Goal: Information Seeking & Learning: Check status

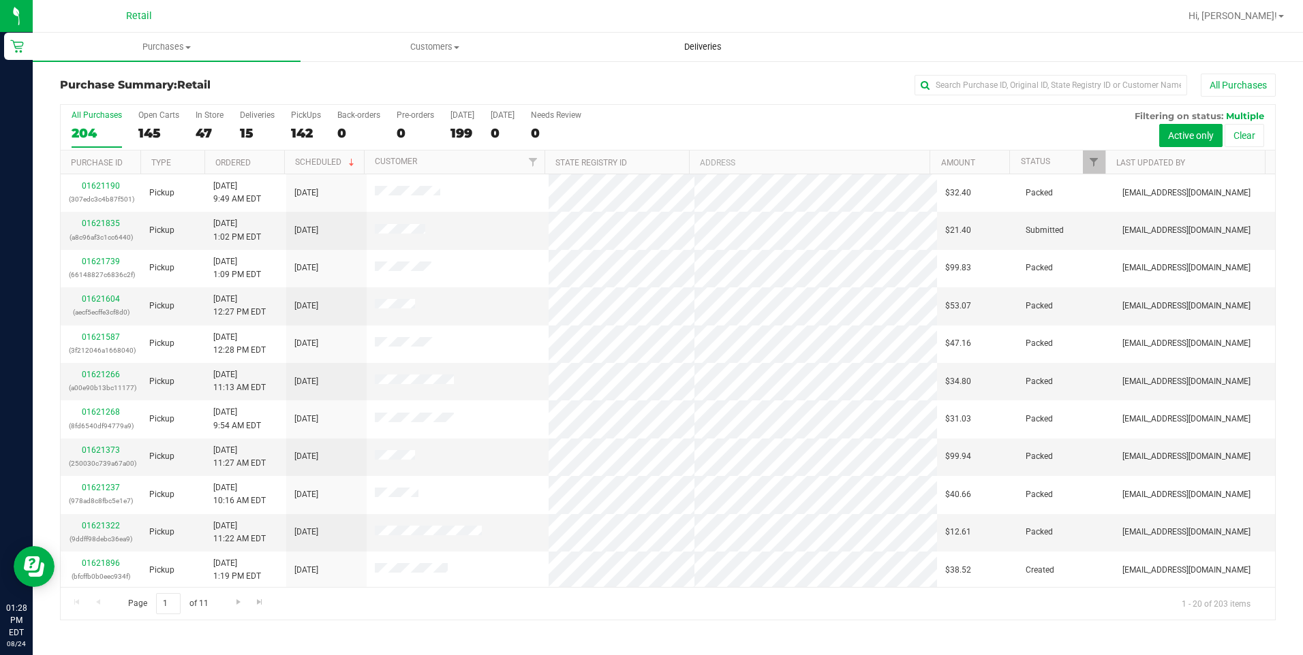
click at [692, 44] on span "Deliveries" at bounding box center [703, 47] width 74 height 12
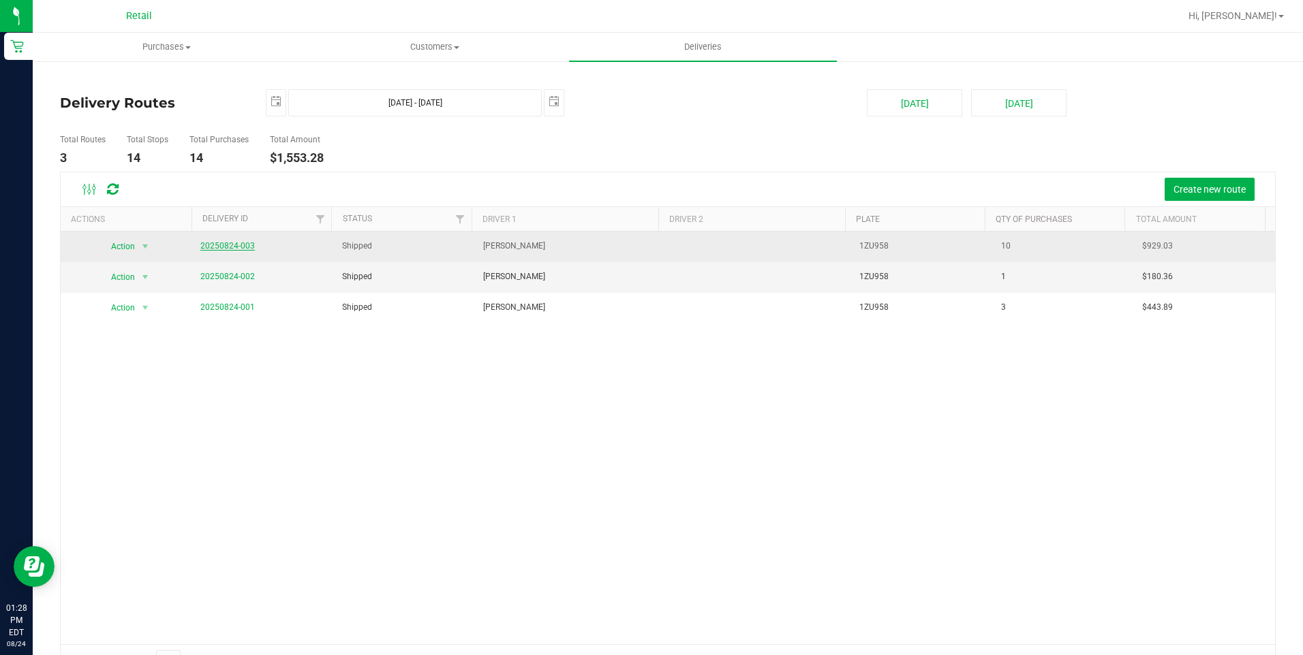
click at [249, 247] on link "20250824-003" at bounding box center [227, 246] width 54 height 10
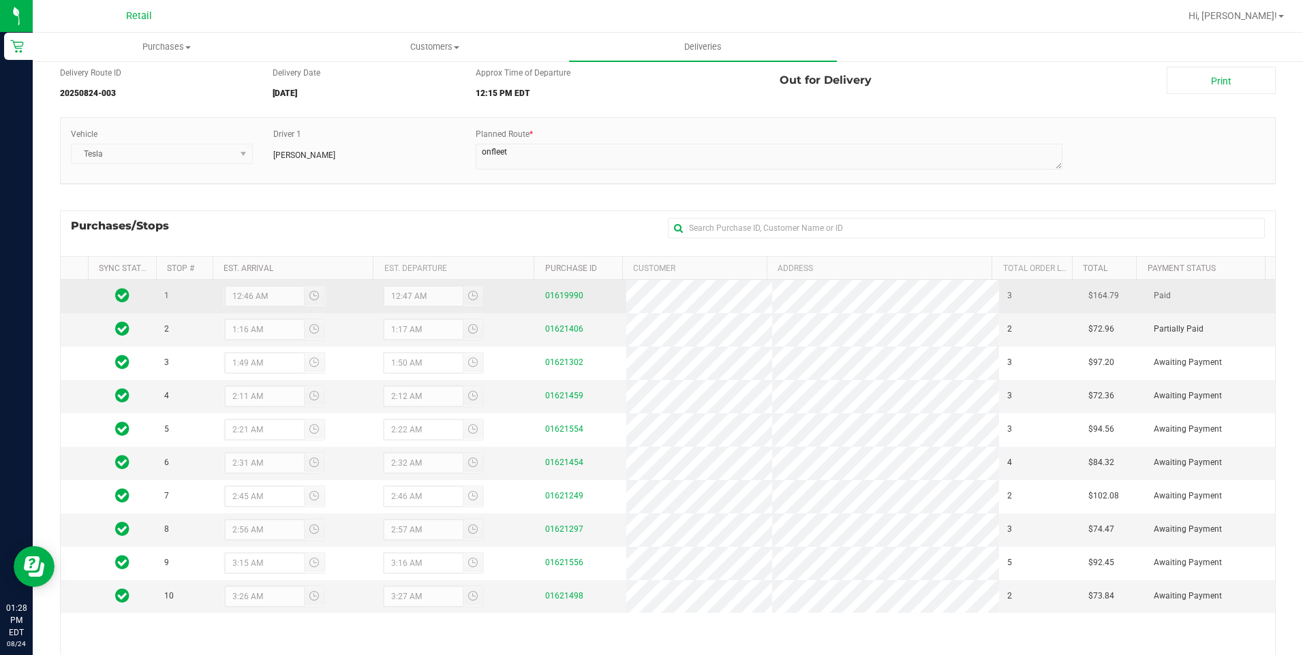
scroll to position [155, 0]
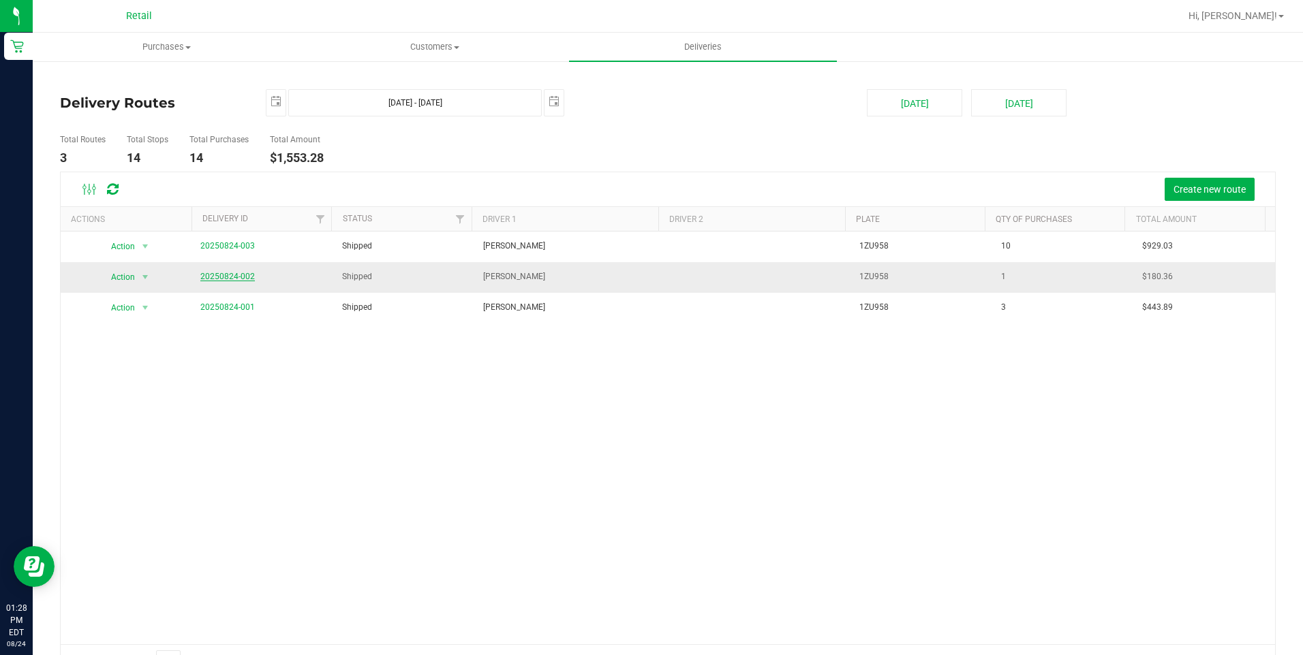
click at [212, 279] on link "20250824-002" at bounding box center [227, 277] width 54 height 10
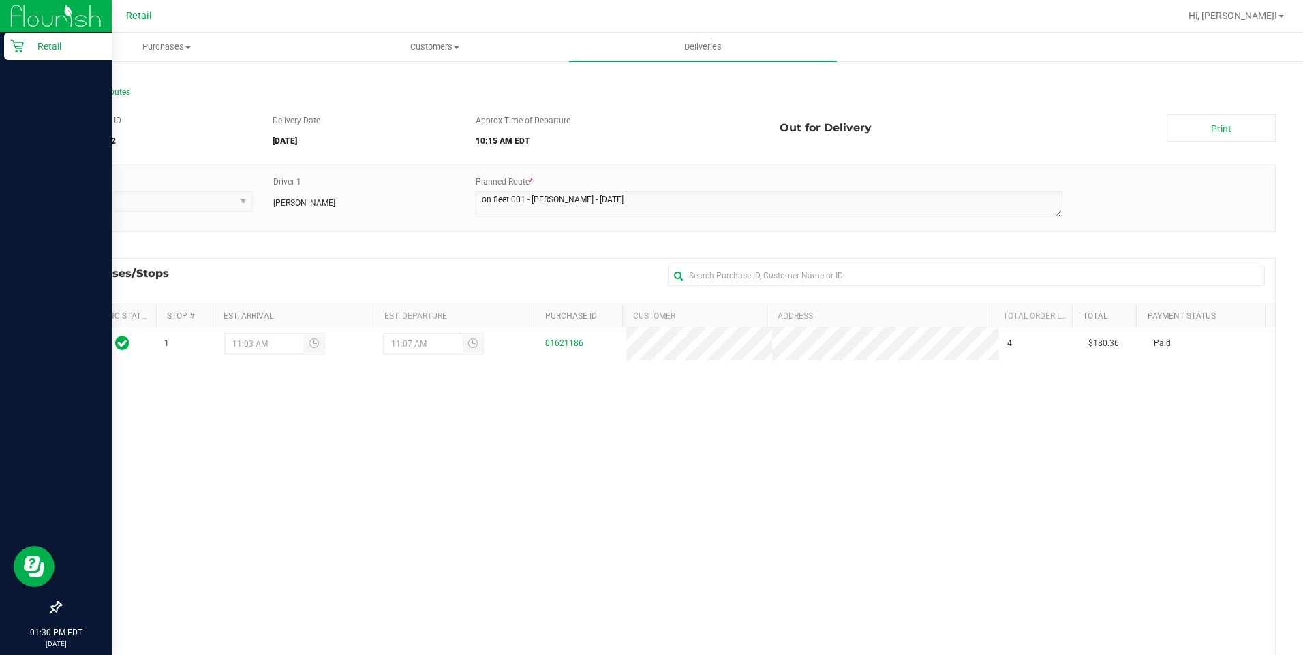
click at [13, 36] on div "Retail" at bounding box center [58, 46] width 108 height 27
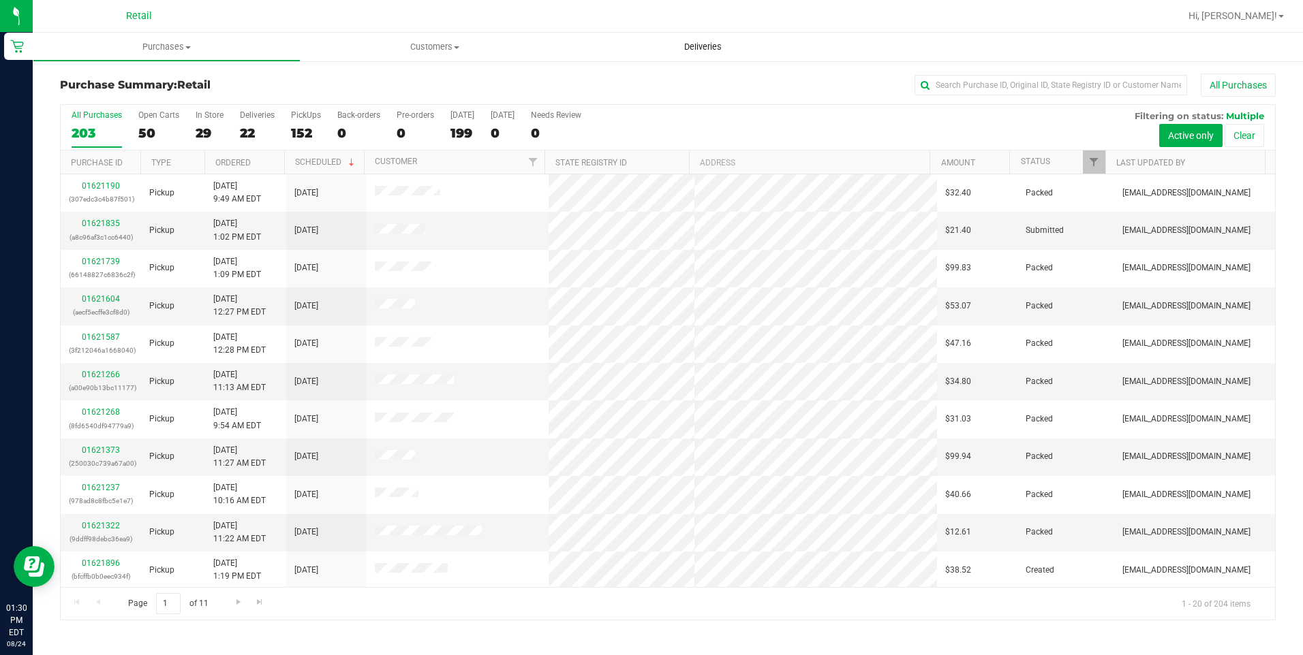
click at [700, 51] on span "Deliveries" at bounding box center [703, 47] width 74 height 12
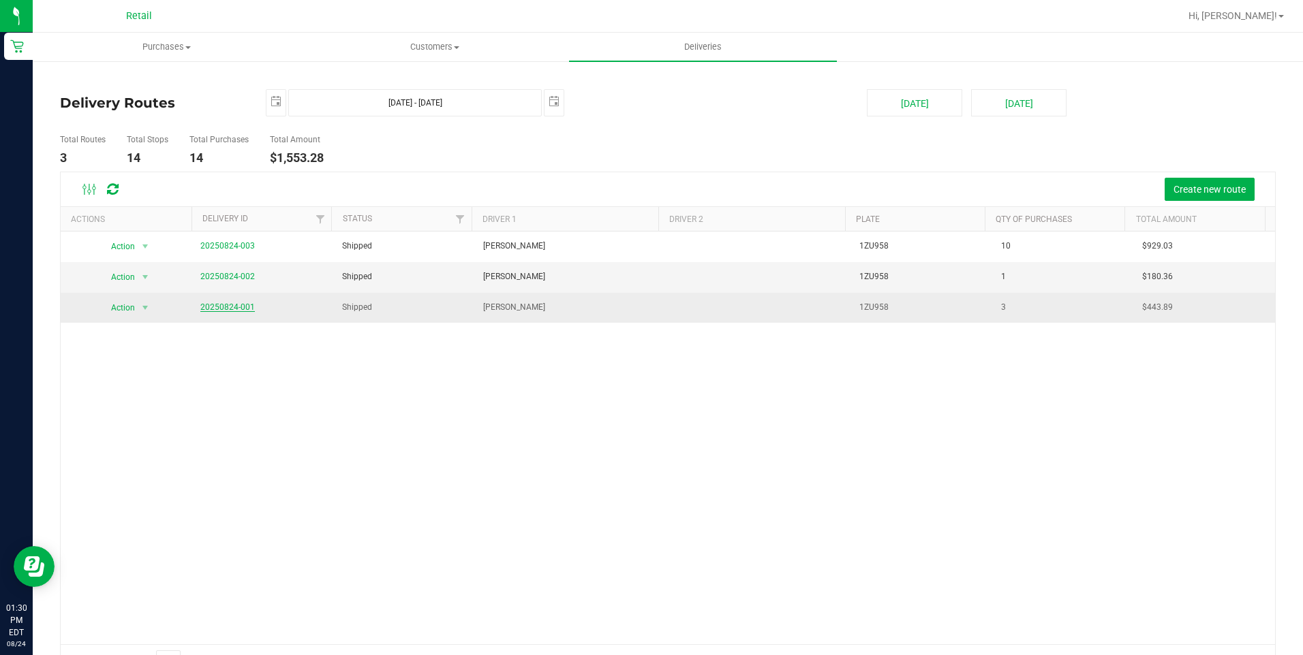
click at [230, 311] on link "20250824-001" at bounding box center [227, 307] width 54 height 10
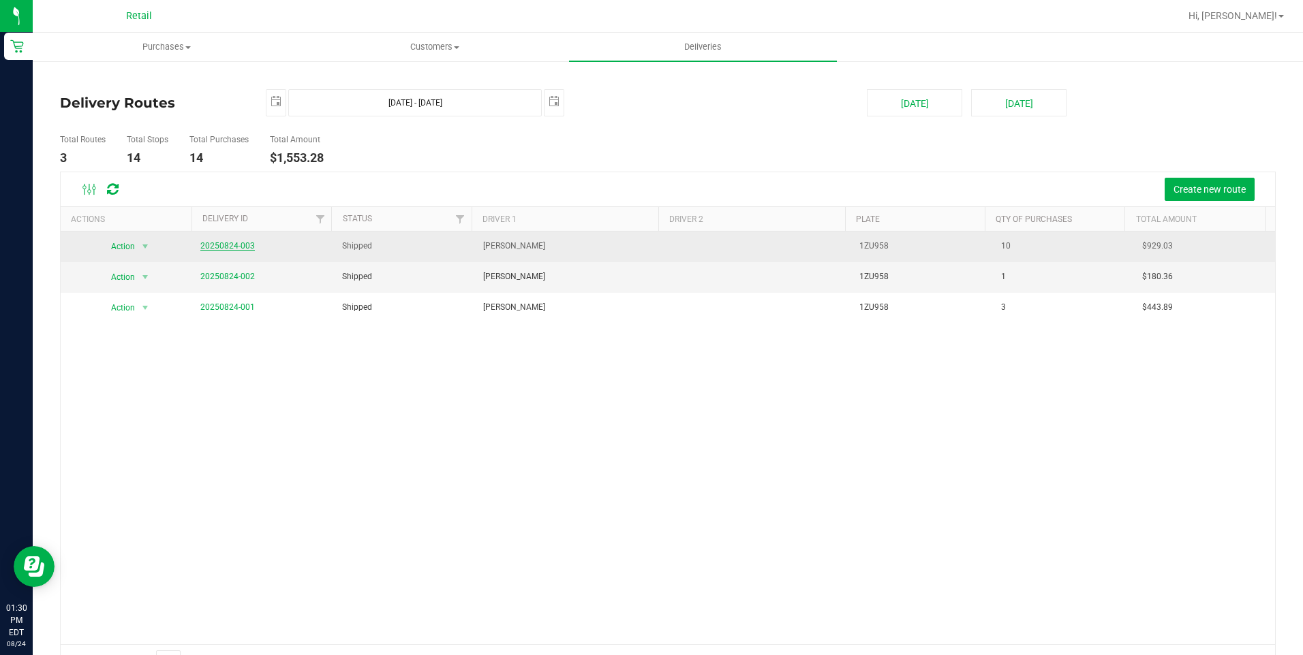
click at [218, 250] on link "20250824-003" at bounding box center [227, 246] width 54 height 10
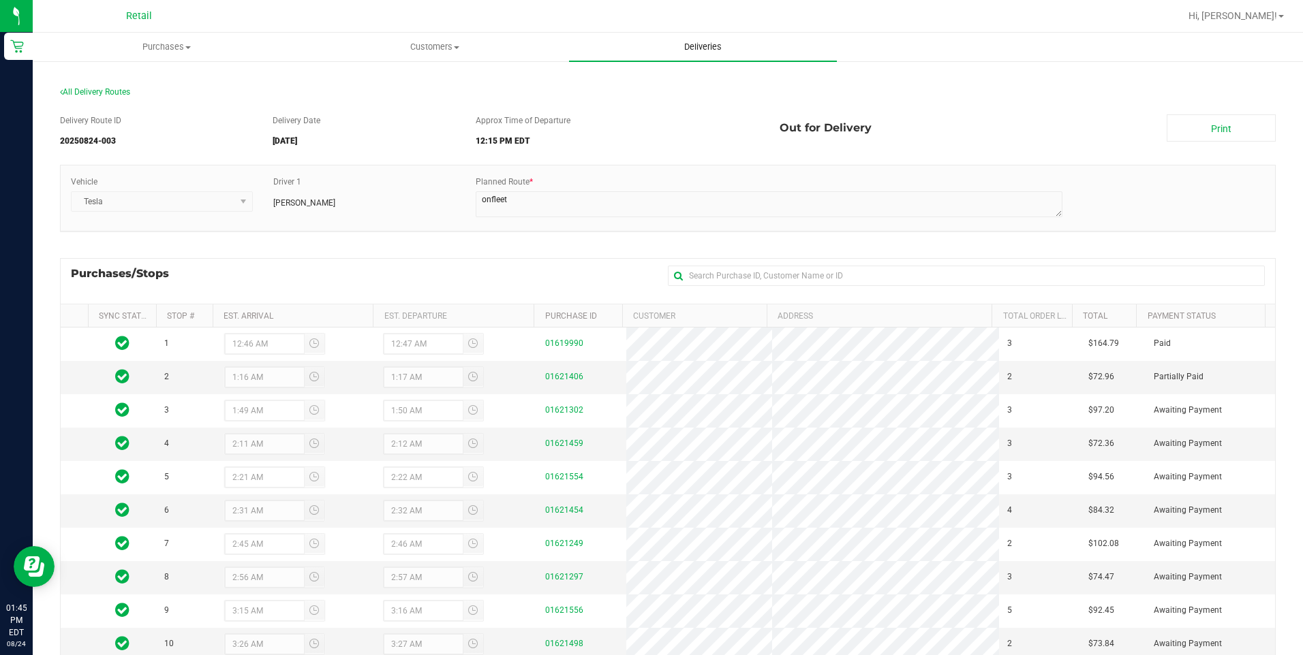
click at [674, 51] on span "Deliveries" at bounding box center [703, 47] width 74 height 12
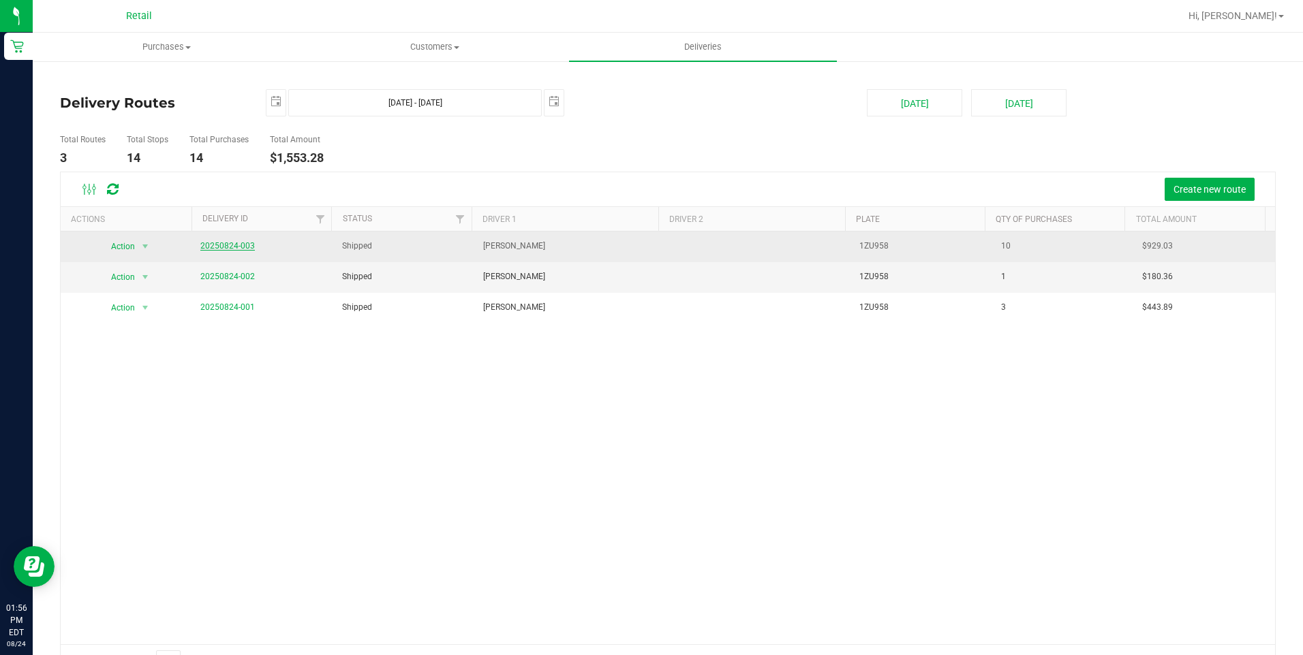
click at [238, 244] on link "20250824-003" at bounding box center [227, 246] width 54 height 10
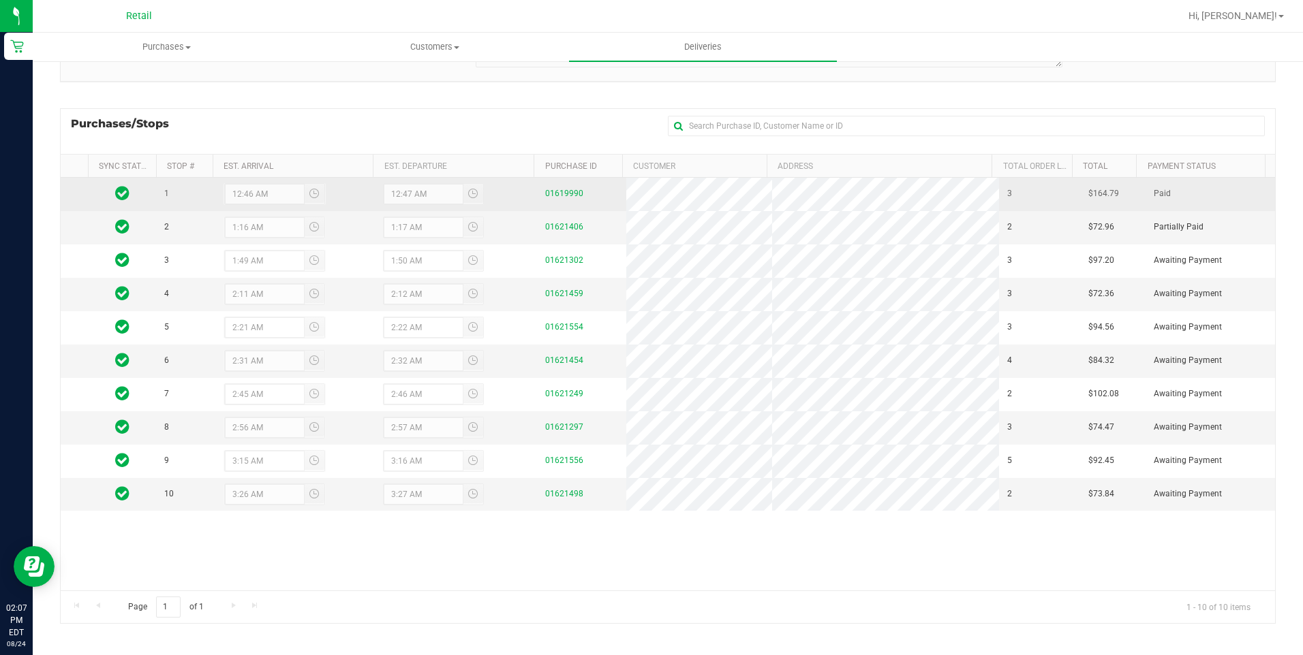
scroll to position [155, 0]
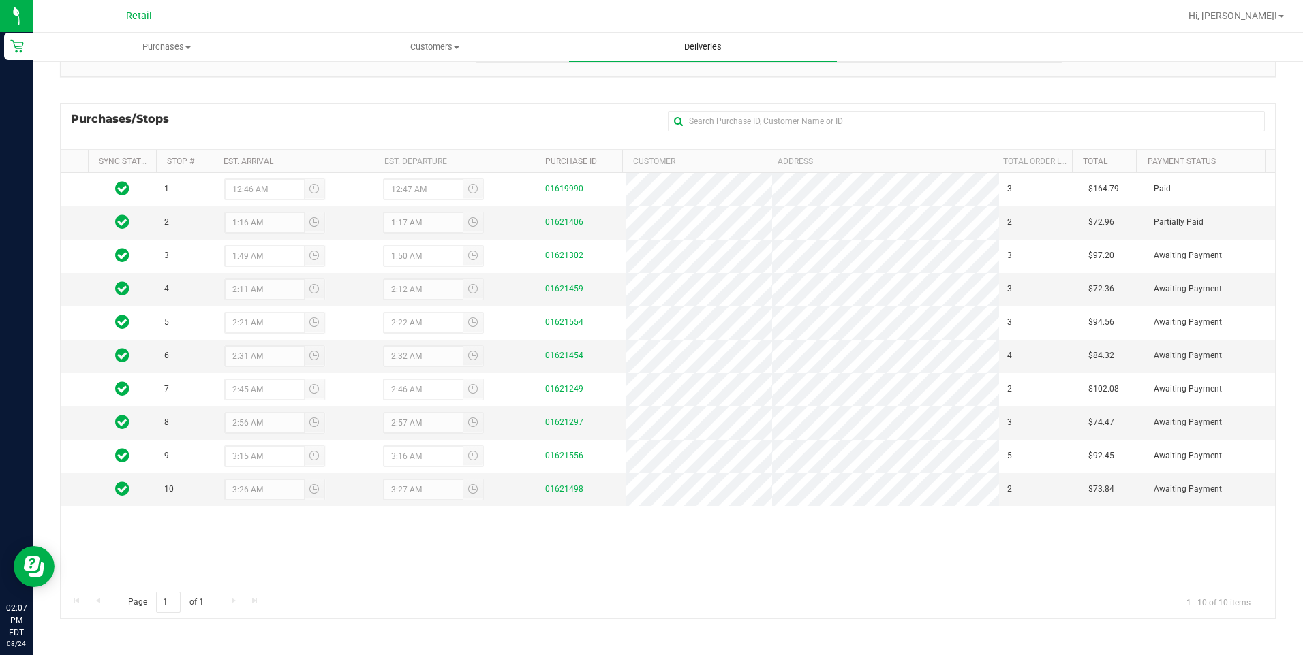
click at [697, 41] on span "Deliveries" at bounding box center [703, 47] width 74 height 12
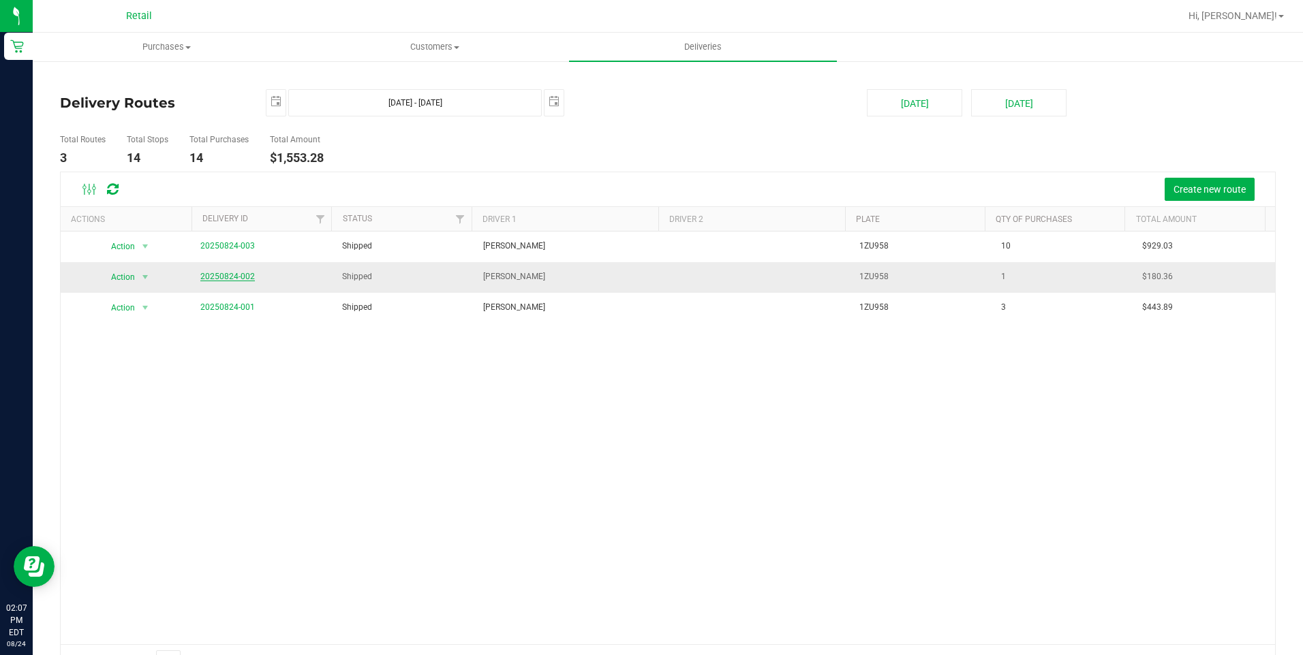
click at [211, 272] on link "20250824-002" at bounding box center [227, 277] width 54 height 10
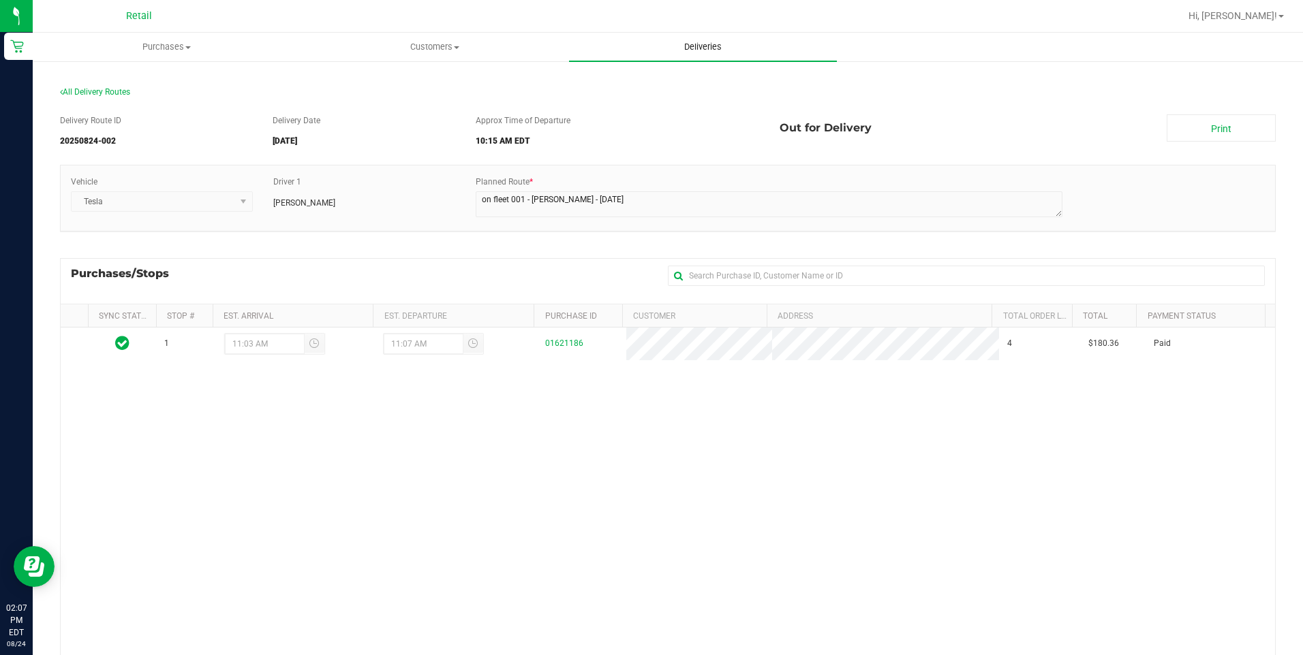
click at [698, 48] on span "Deliveries" at bounding box center [703, 47] width 74 height 12
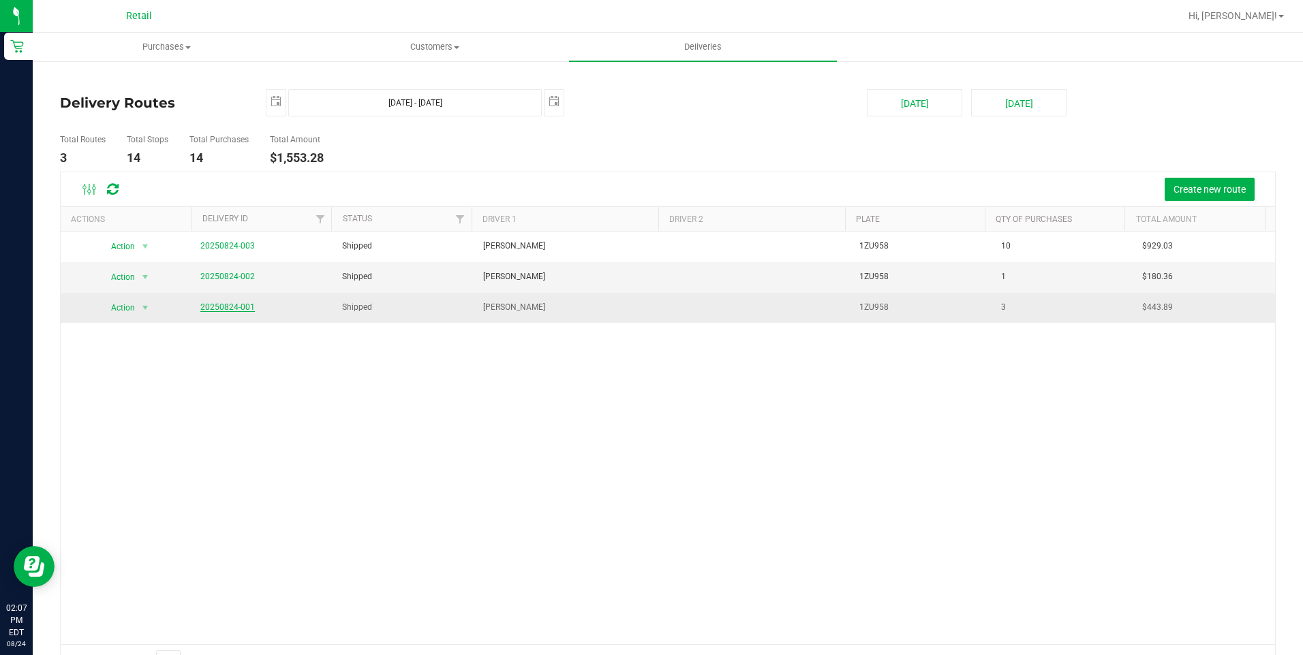
click at [239, 307] on link "20250824-001" at bounding box center [227, 307] width 54 height 10
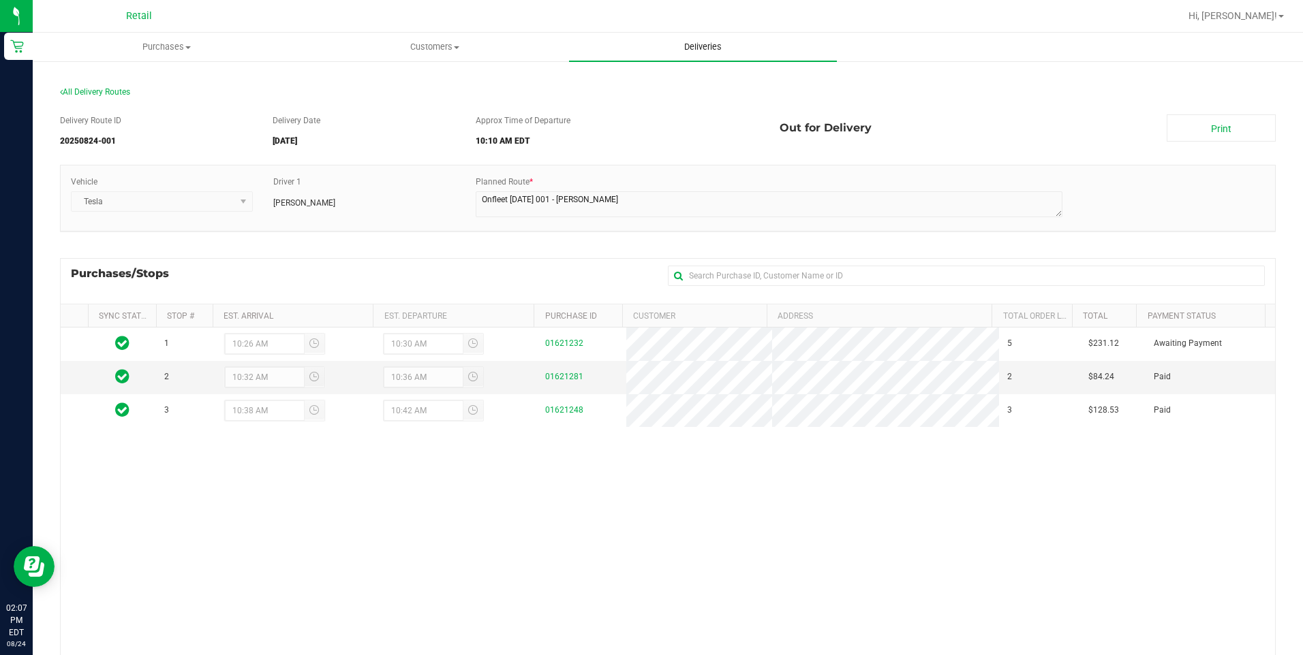
click at [714, 49] on span "Deliveries" at bounding box center [703, 47] width 74 height 12
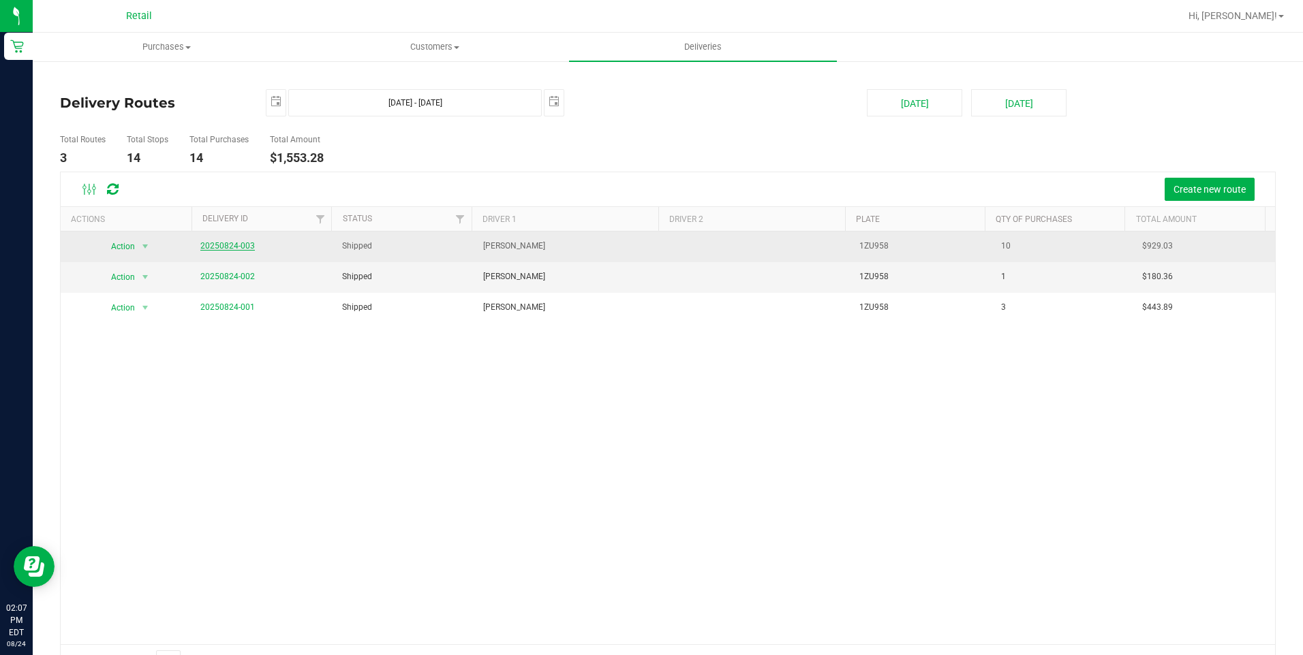
click at [228, 243] on link "20250824-003" at bounding box center [227, 246] width 54 height 10
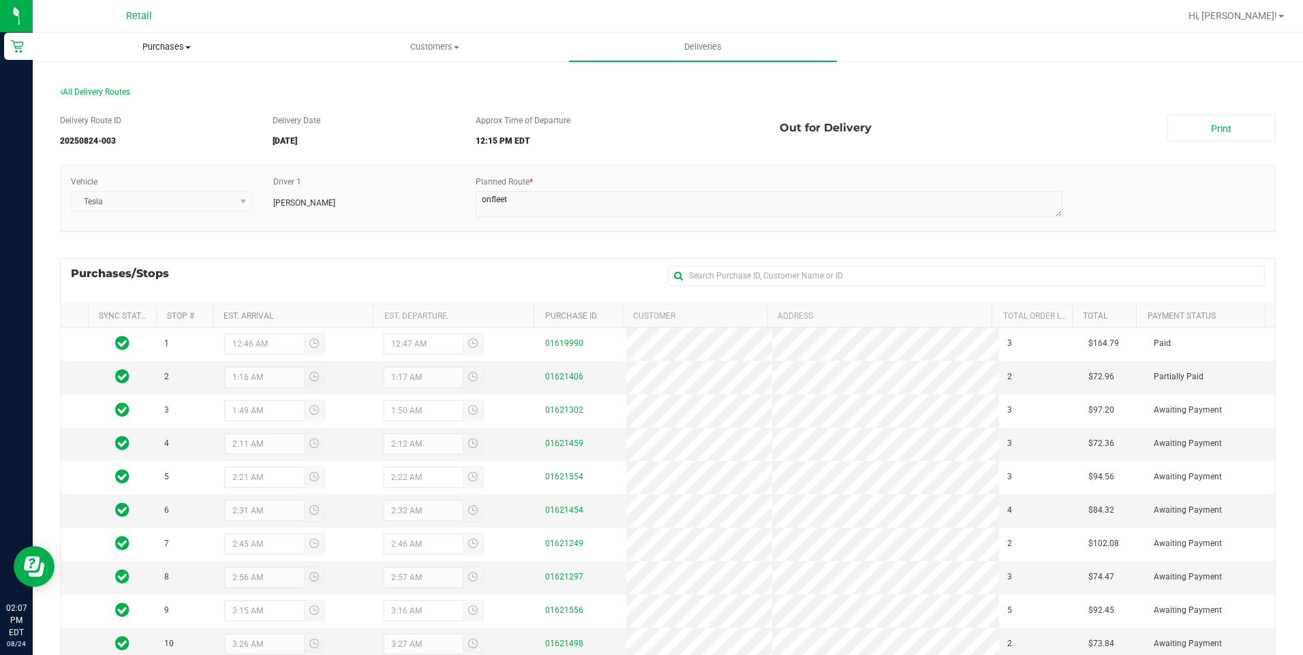
click at [151, 50] on span "Purchases" at bounding box center [166, 47] width 266 height 12
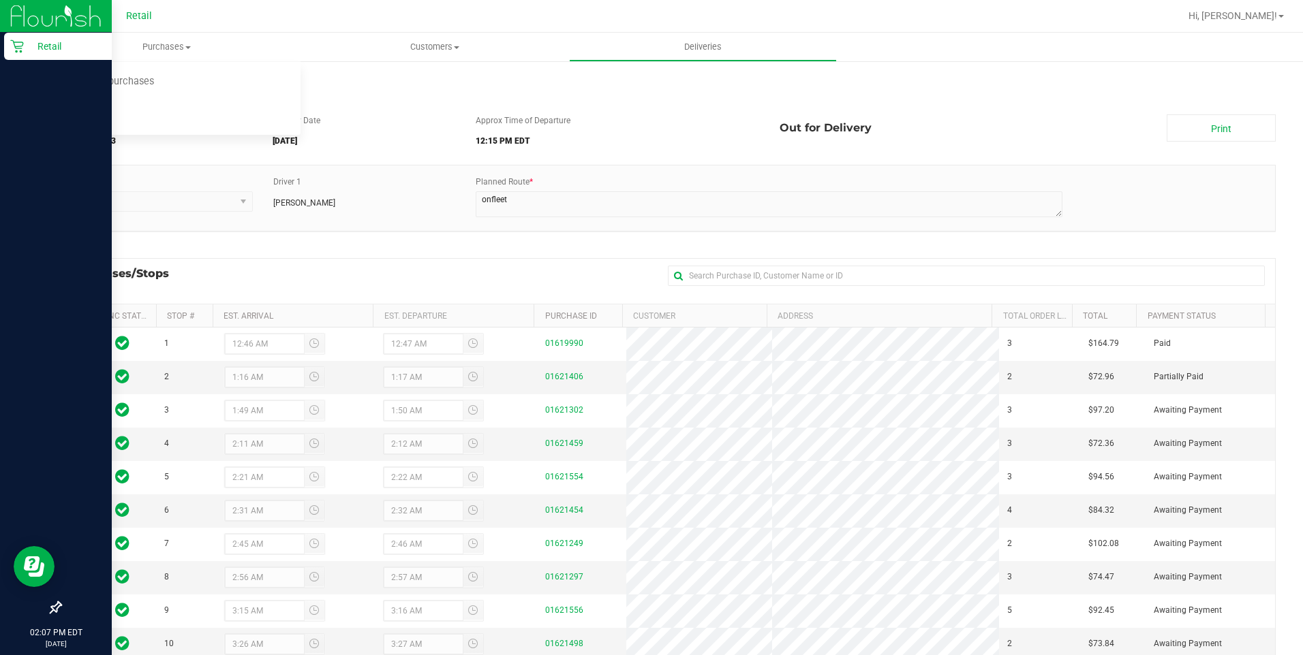
click at [5, 39] on div "Retail" at bounding box center [58, 46] width 108 height 27
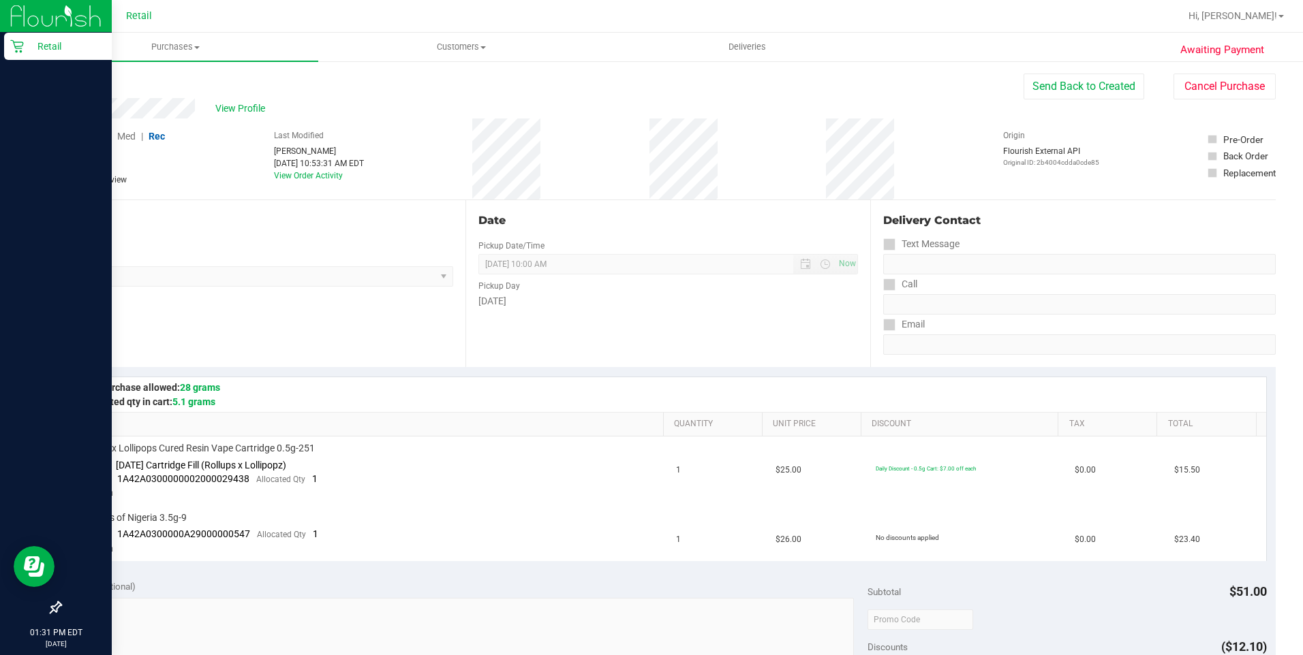
click at [22, 54] on div "Retail" at bounding box center [58, 46] width 108 height 27
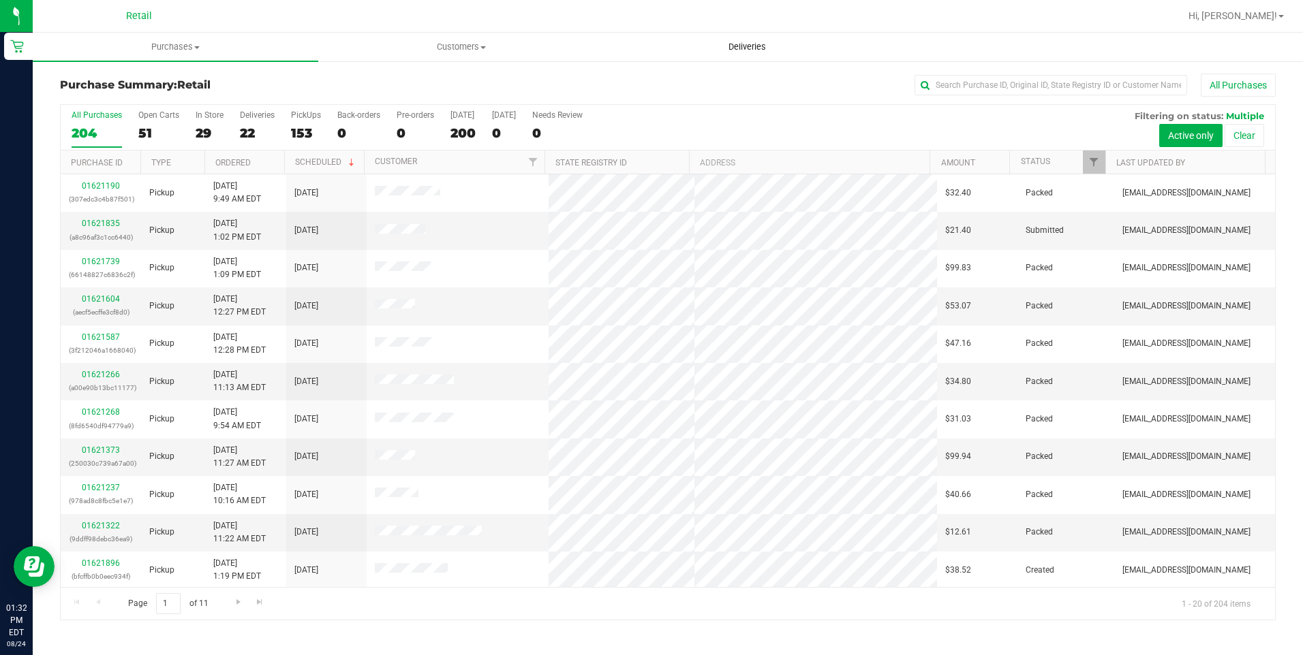
click at [738, 49] on span "Deliveries" at bounding box center [747, 47] width 74 height 12
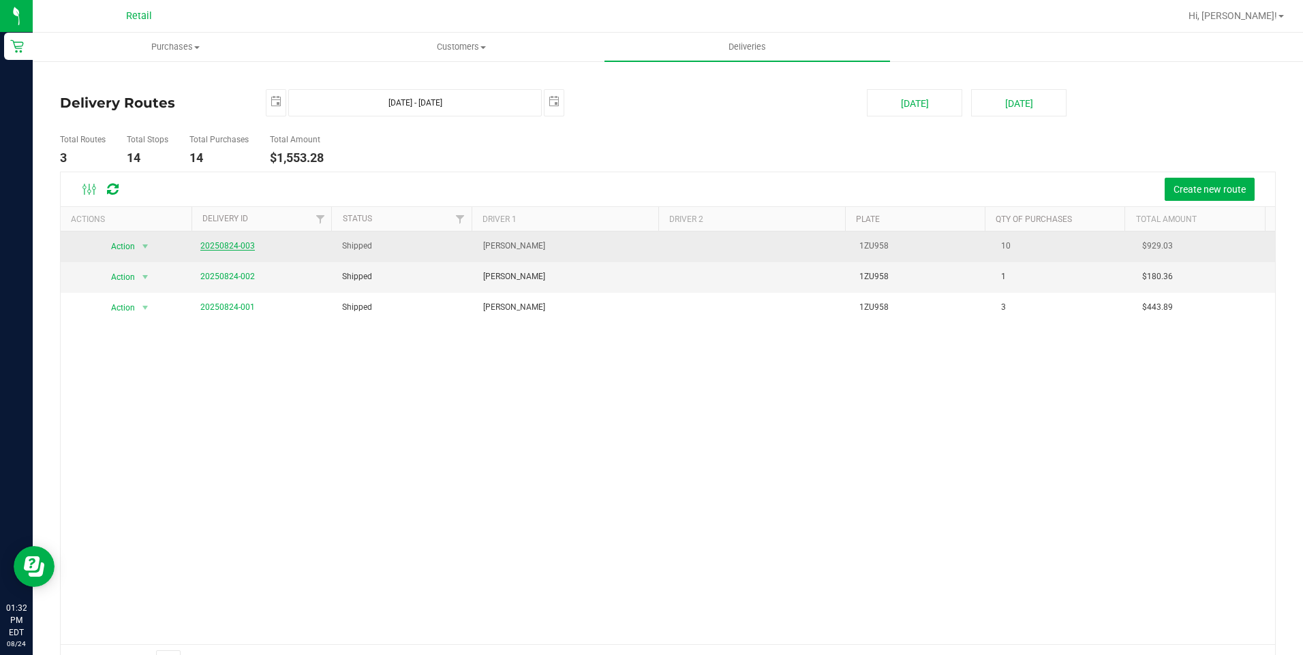
click at [237, 243] on link "20250824-003" at bounding box center [227, 246] width 54 height 10
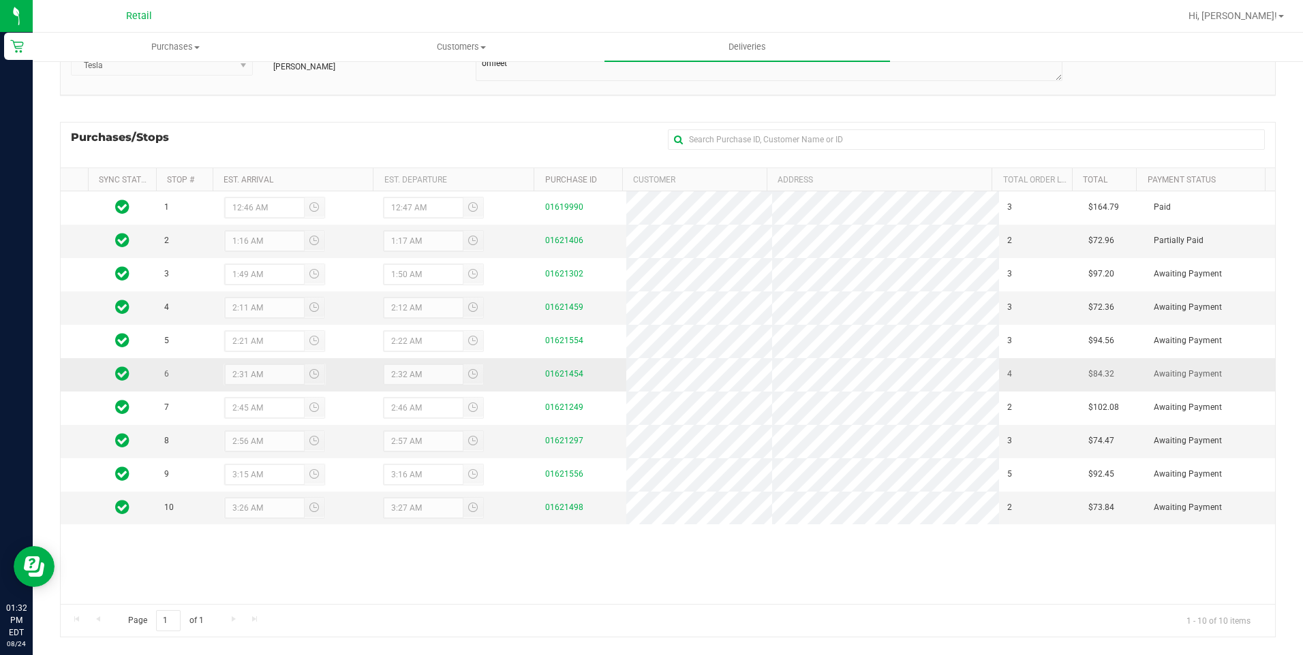
scroll to position [155, 0]
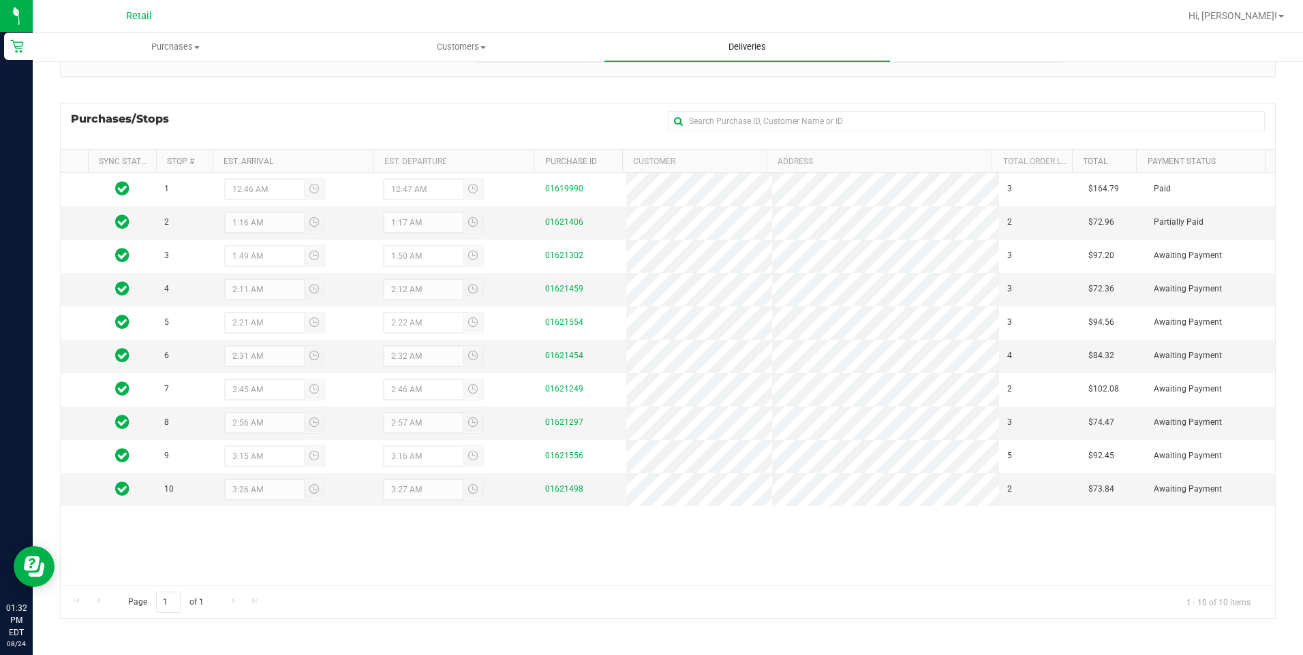
click at [743, 50] on span "Deliveries" at bounding box center [747, 47] width 74 height 12
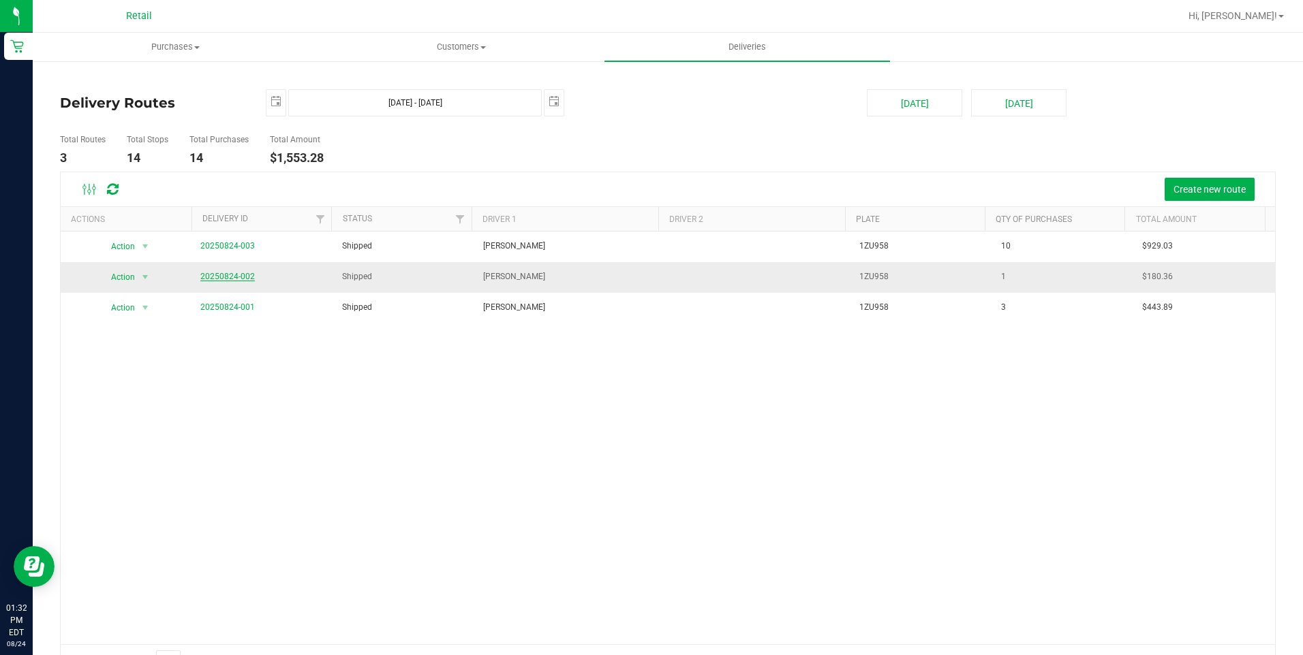
click at [201, 275] on link "20250824-002" at bounding box center [227, 277] width 54 height 10
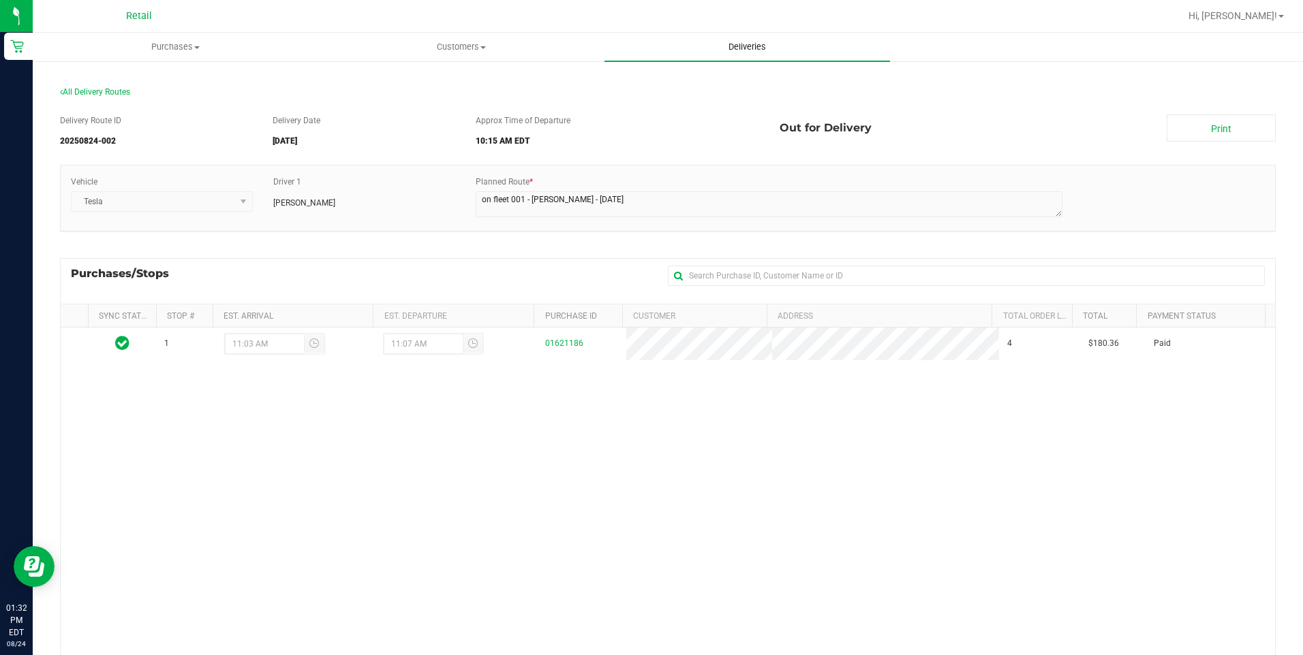
click at [728, 46] on span "Deliveries" at bounding box center [747, 47] width 74 height 12
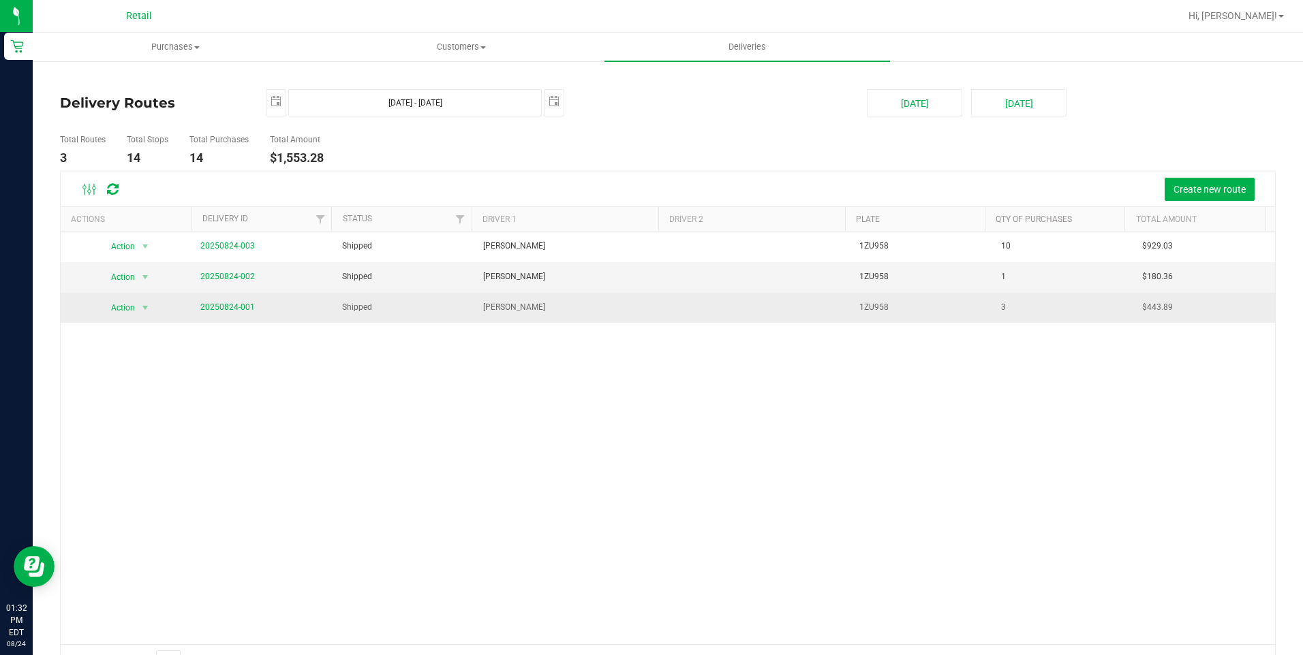
click at [223, 300] on td "20250824-001" at bounding box center [262, 308] width 141 height 30
click at [221, 302] on span "20250824-001" at bounding box center [227, 307] width 54 height 13
click at [221, 311] on link "20250824-001" at bounding box center [227, 307] width 54 height 10
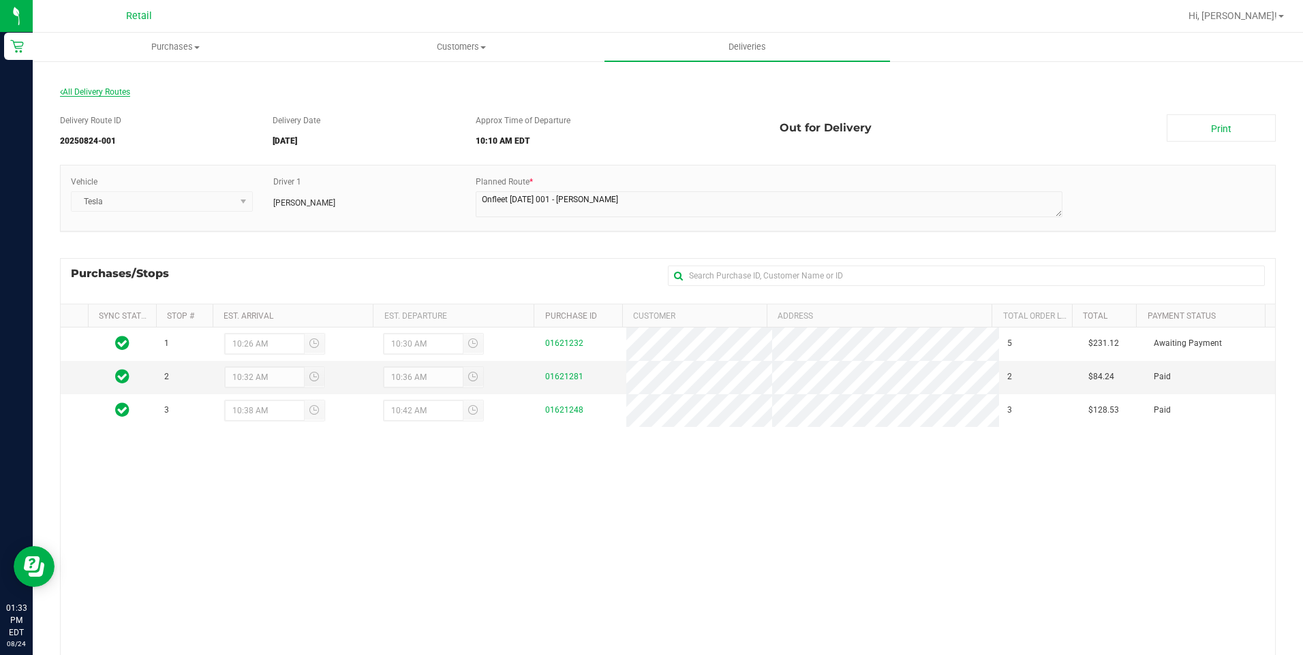
click at [65, 91] on span "All Delivery Routes" at bounding box center [95, 92] width 70 height 10
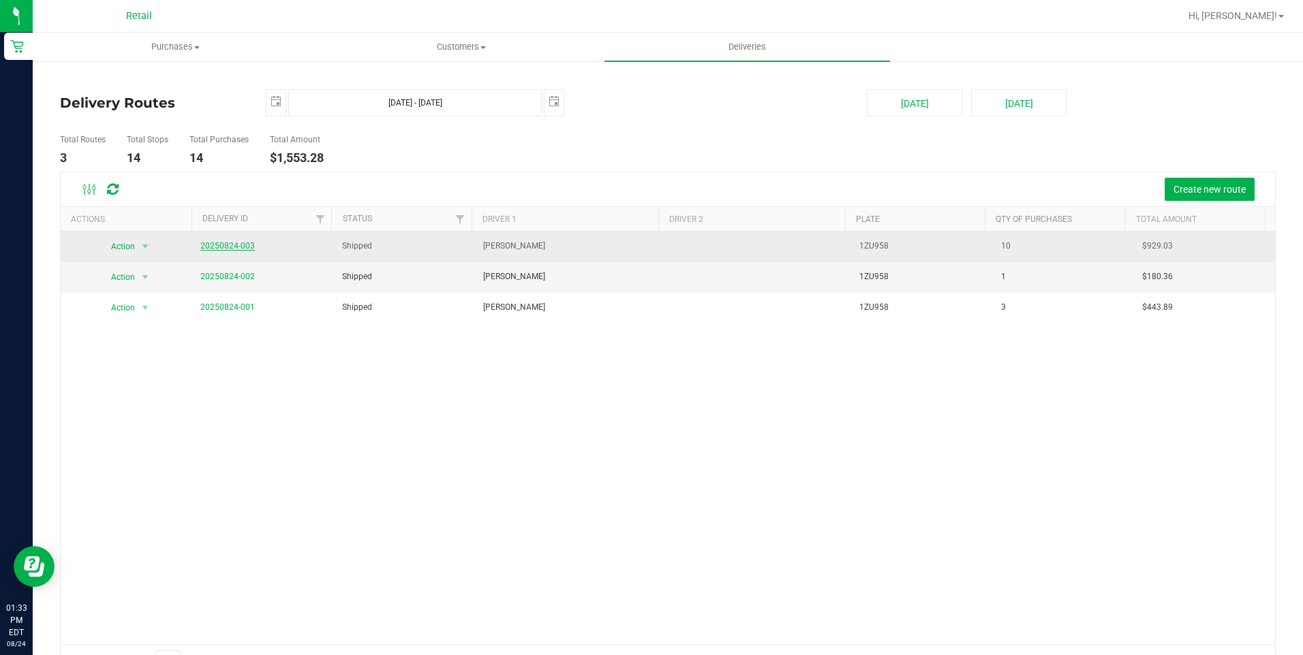
click at [226, 246] on link "20250824-003" at bounding box center [227, 246] width 54 height 10
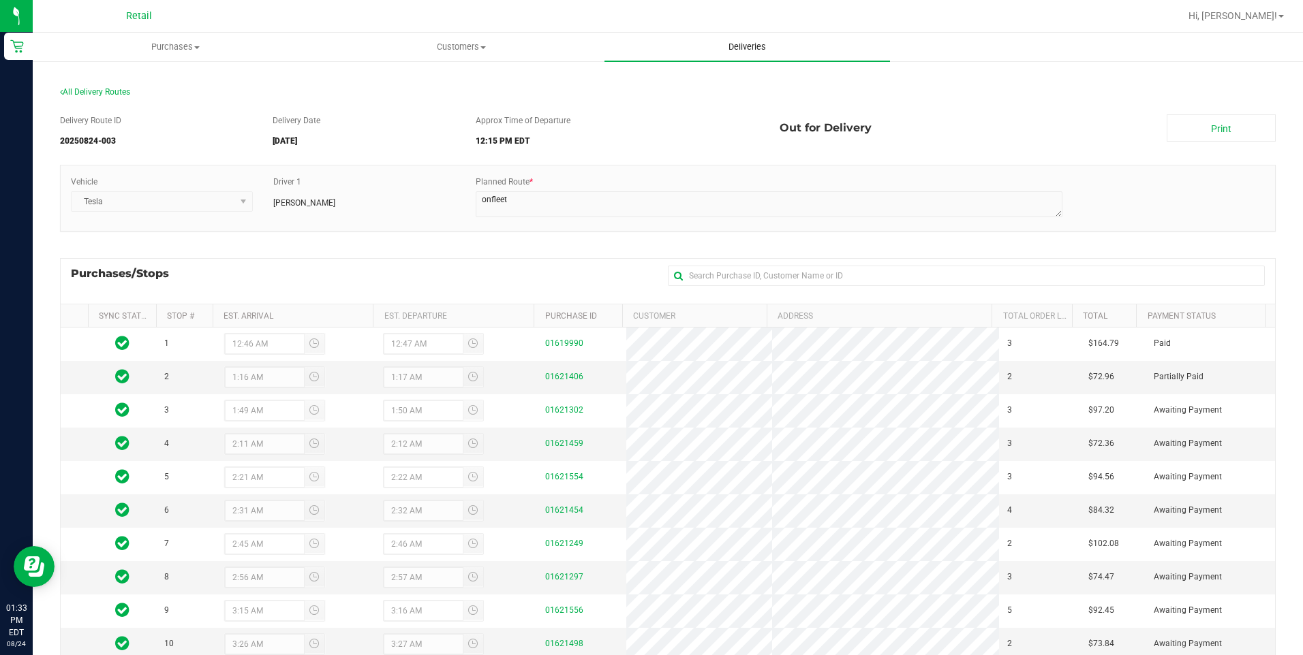
click at [760, 49] on span "Deliveries" at bounding box center [747, 47] width 74 height 12
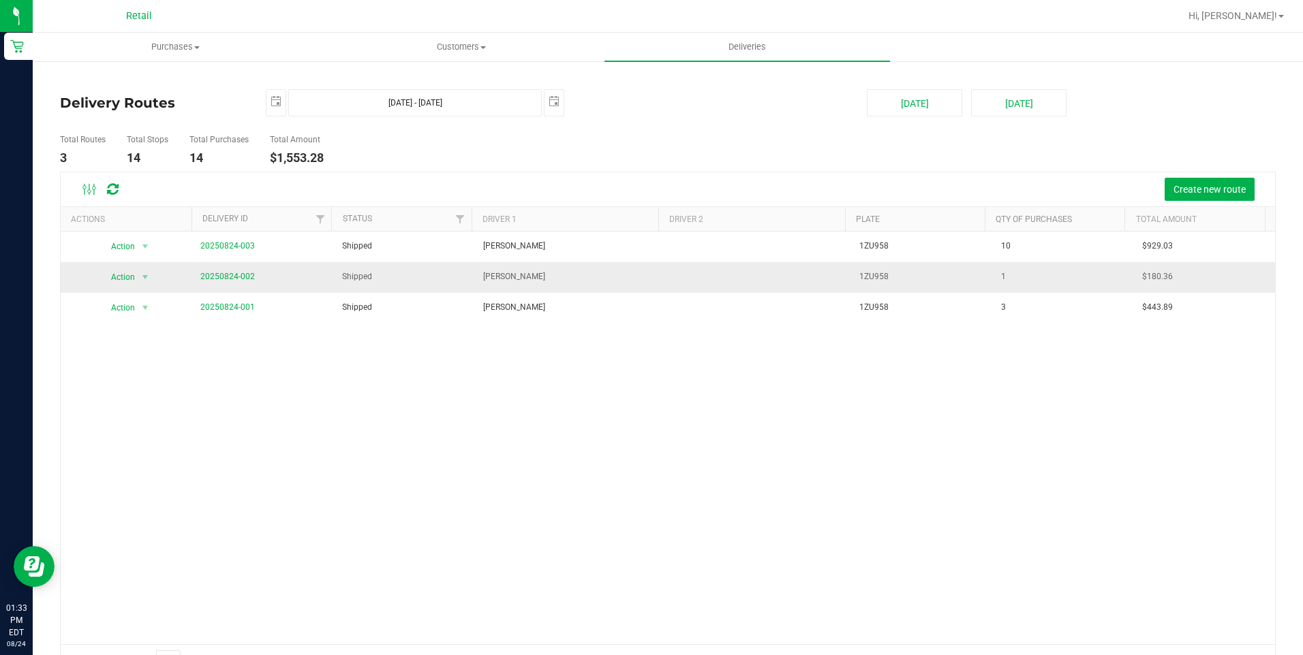
click at [197, 278] on td "20250824-002" at bounding box center [262, 277] width 141 height 31
click at [221, 277] on link "20250824-002" at bounding box center [227, 277] width 54 height 10
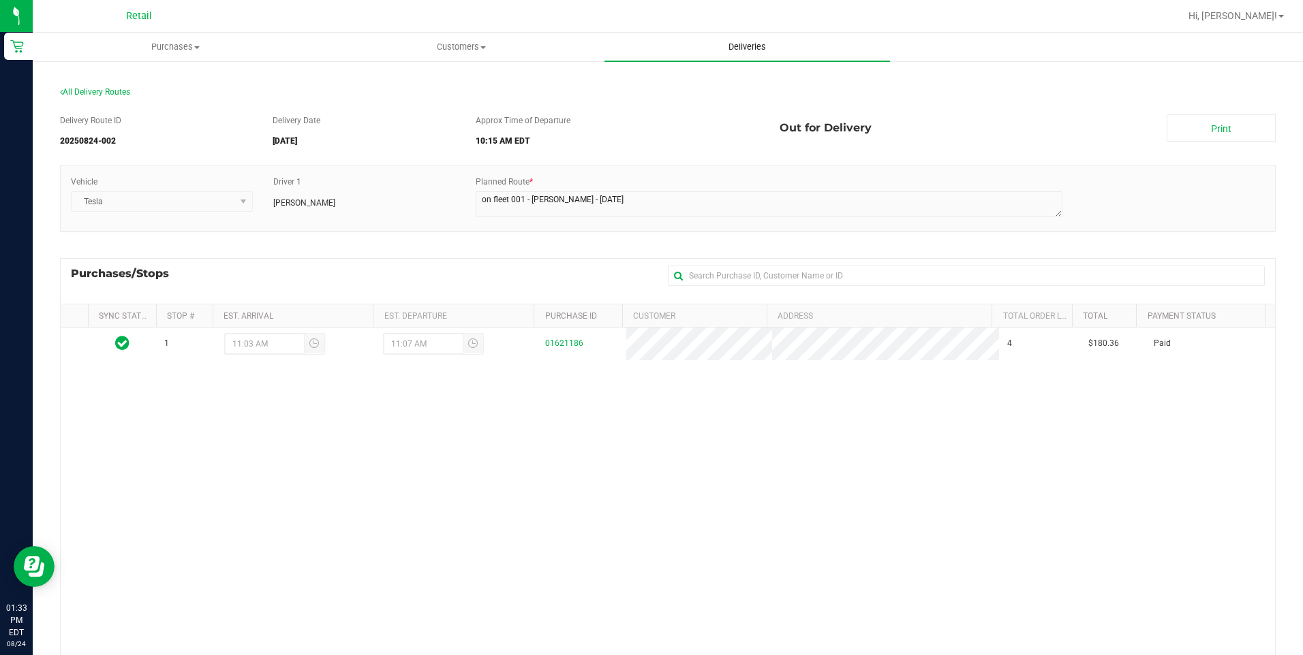
click at [741, 45] on span "Deliveries" at bounding box center [747, 47] width 74 height 12
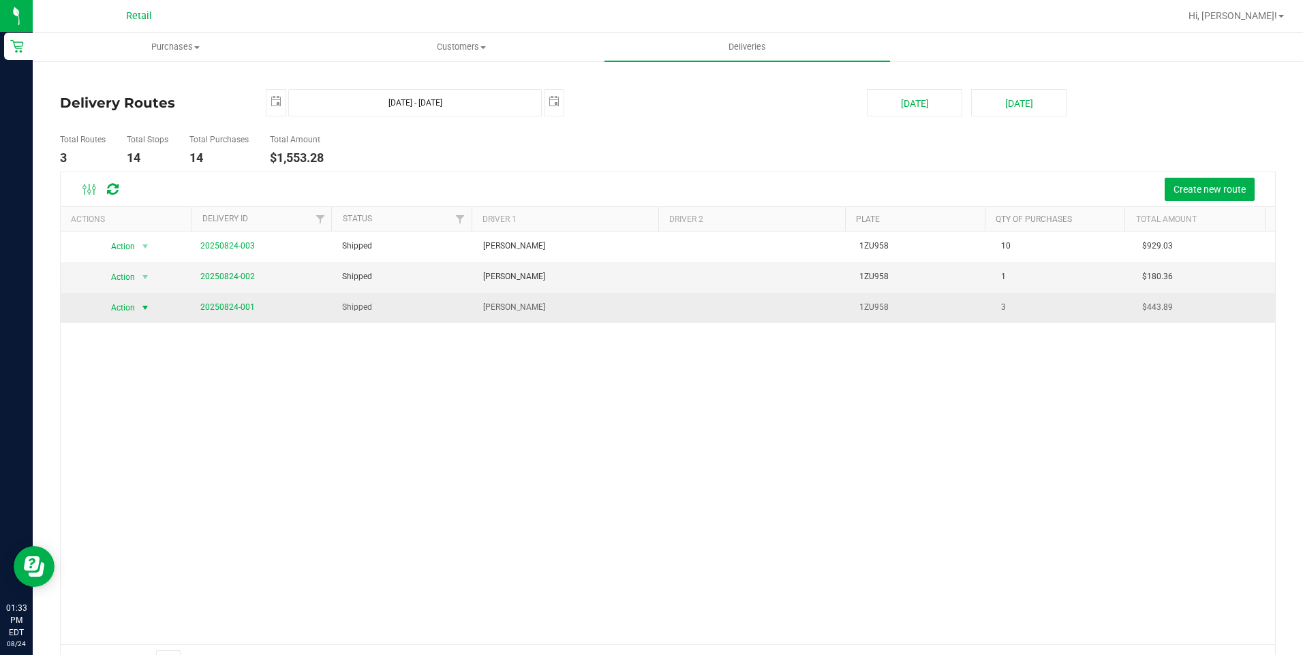
click at [132, 310] on span "Action" at bounding box center [117, 307] width 37 height 19
click at [236, 314] on td "20250824-001" at bounding box center [262, 307] width 141 height 29
click at [240, 305] on link "20250824-001" at bounding box center [227, 307] width 54 height 10
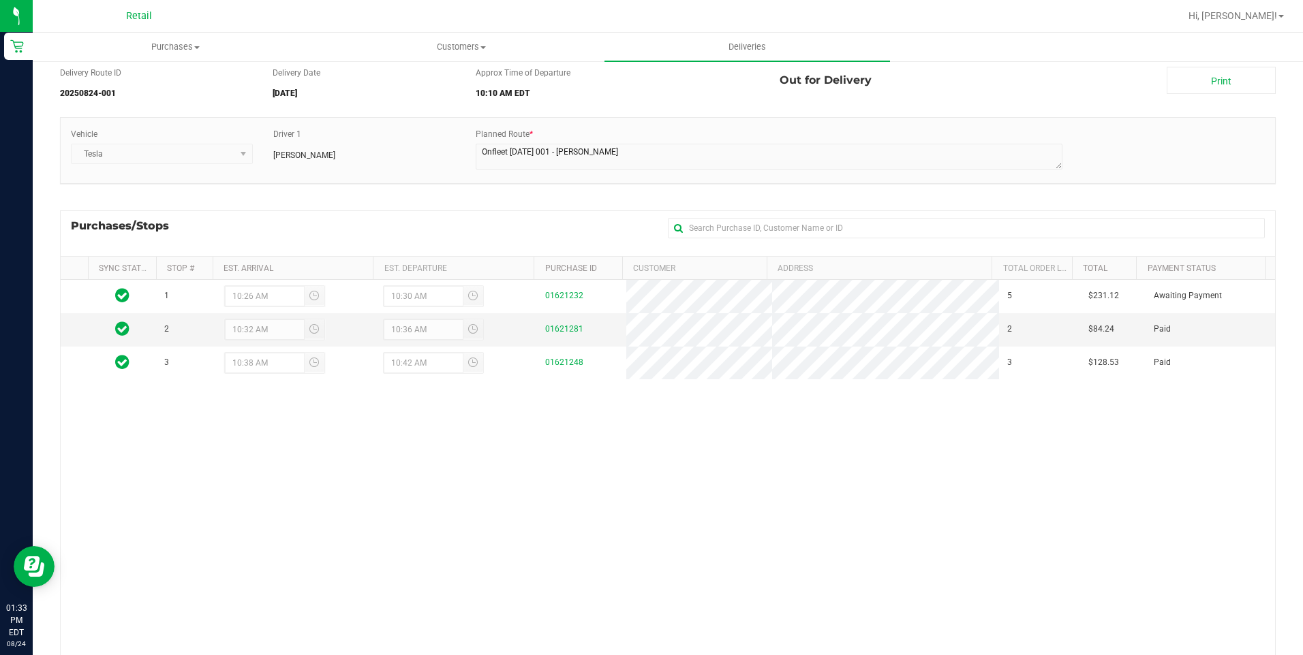
scroll to position [68, 0]
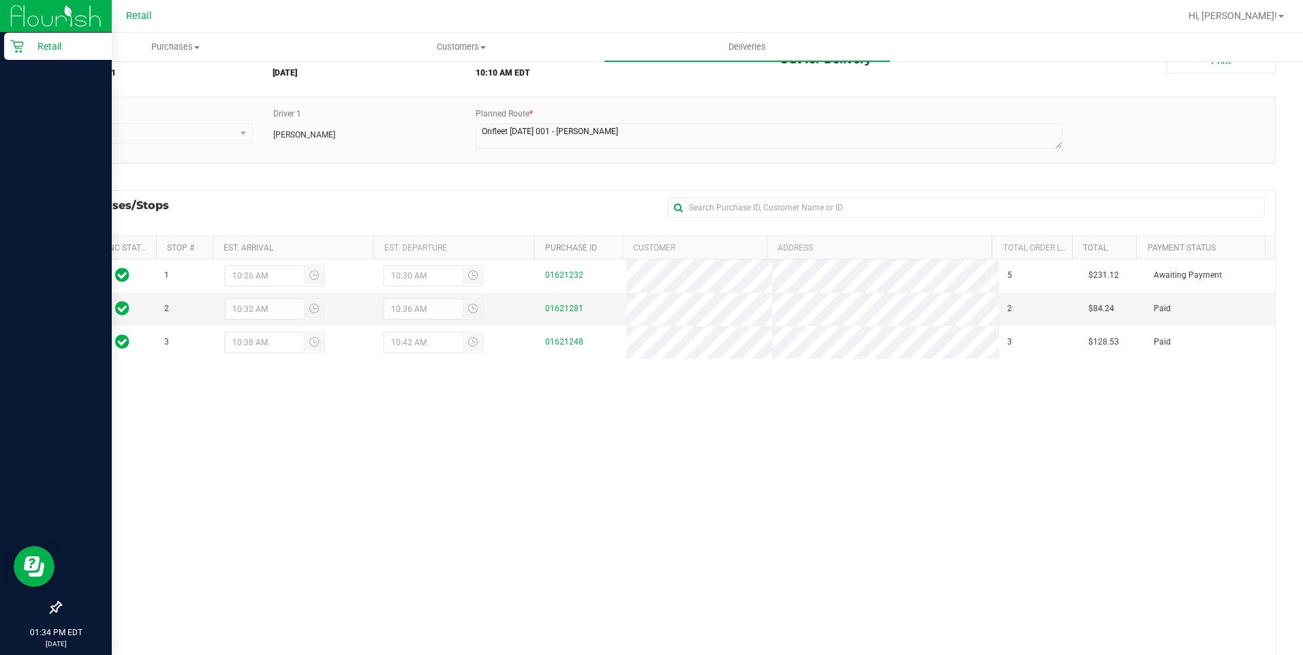
click at [17, 37] on div "Retail" at bounding box center [58, 46] width 108 height 27
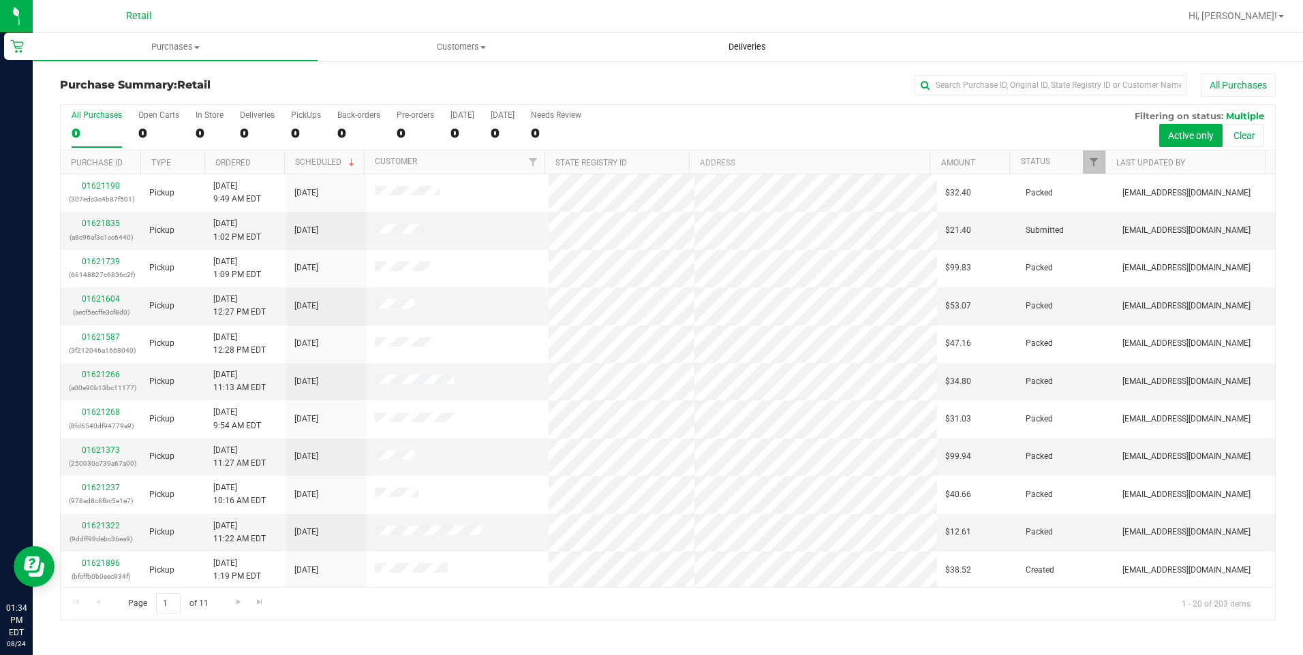
click at [752, 45] on span "Deliveries" at bounding box center [747, 47] width 74 height 12
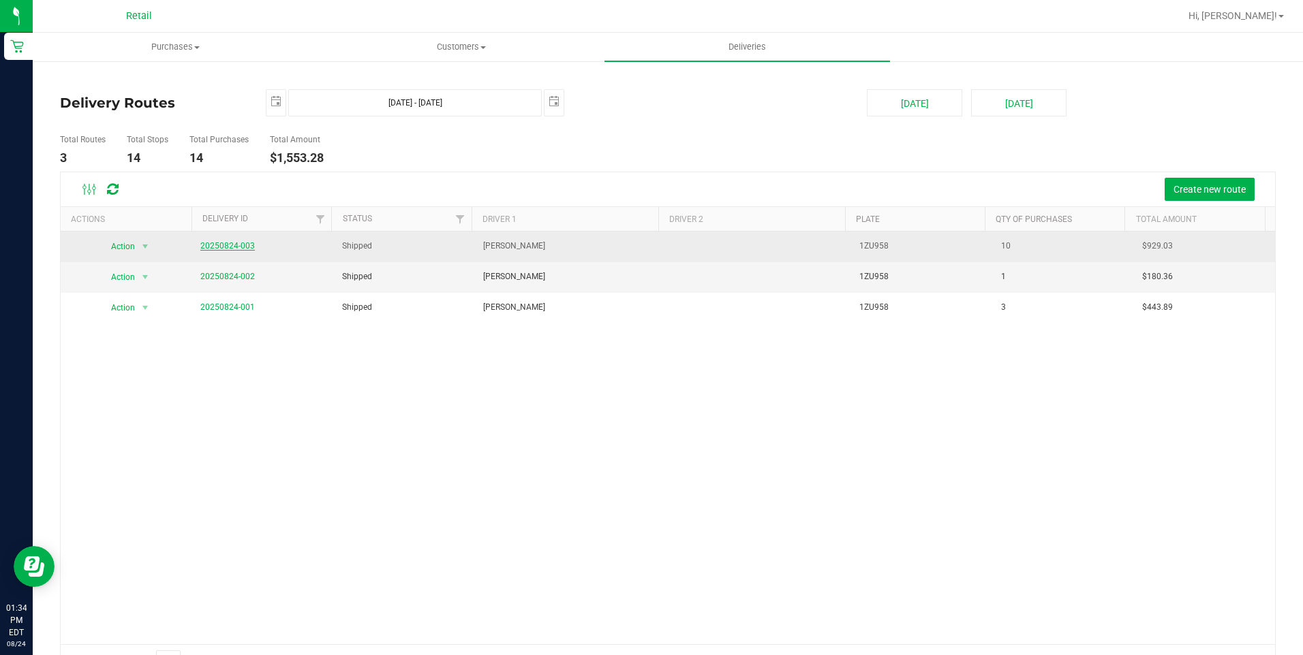
click at [217, 249] on link "20250824-003" at bounding box center [227, 246] width 54 height 10
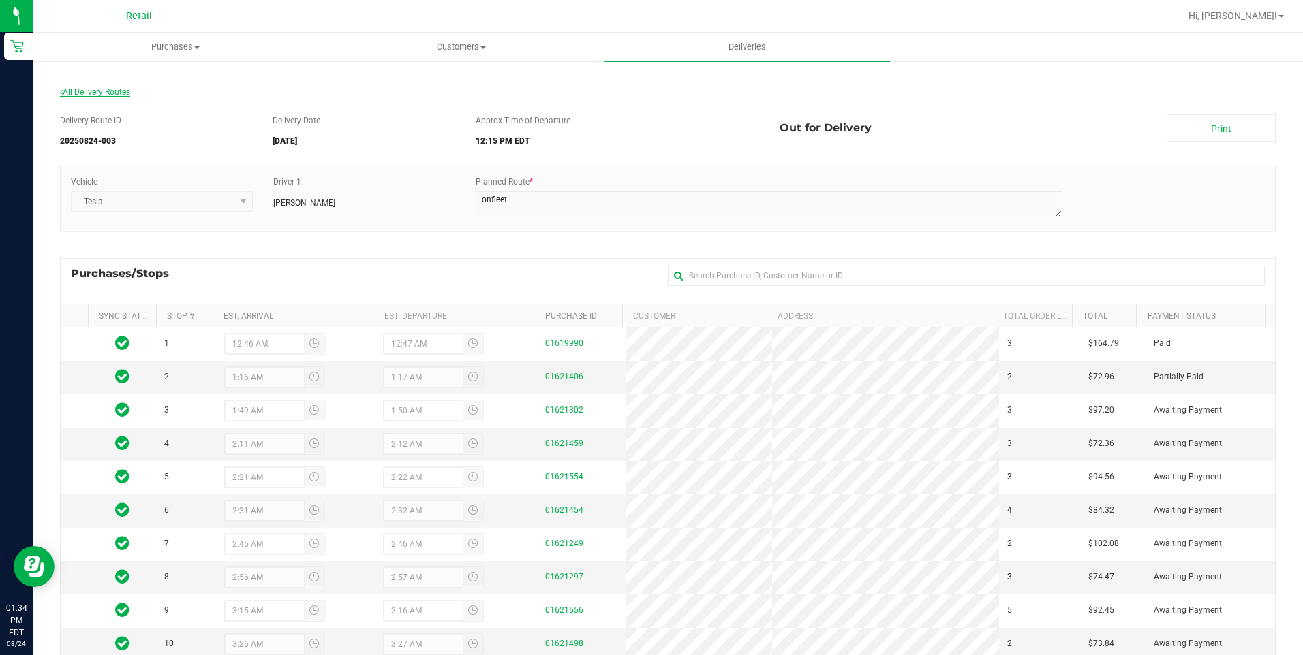
click at [89, 89] on span "All Delivery Routes" at bounding box center [95, 92] width 70 height 10
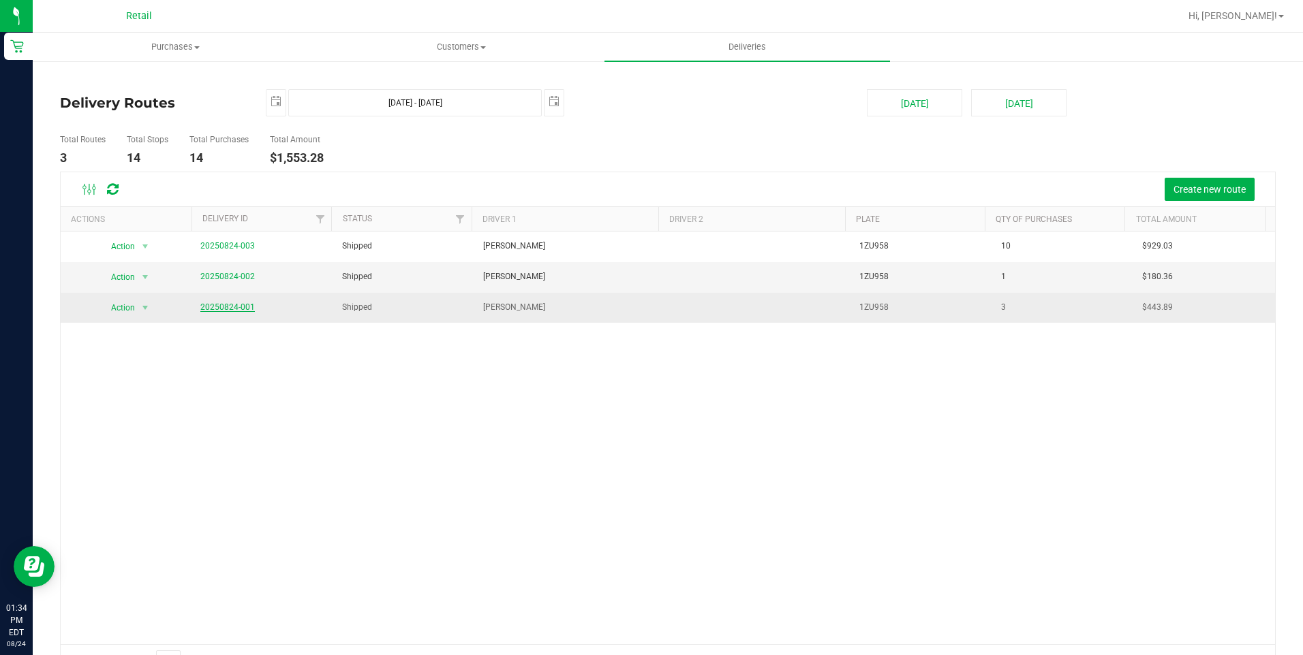
click at [222, 308] on link "20250824-001" at bounding box center [227, 307] width 54 height 10
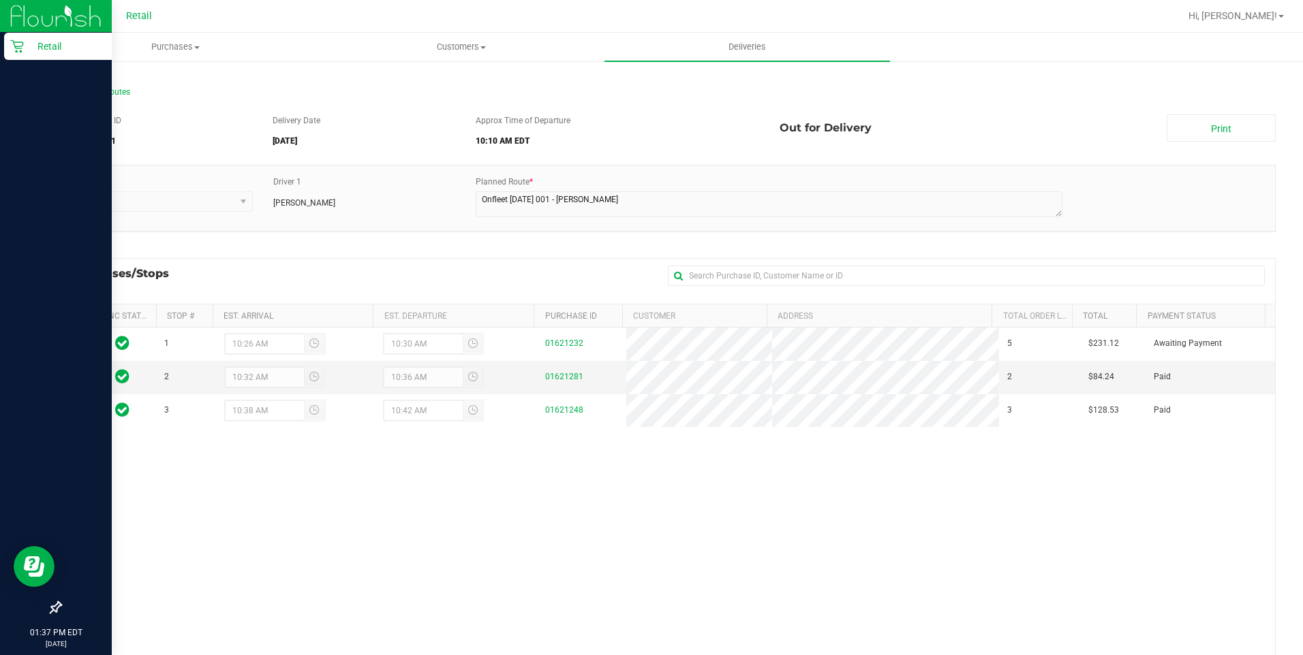
click at [19, 37] on div "Retail" at bounding box center [58, 46] width 108 height 27
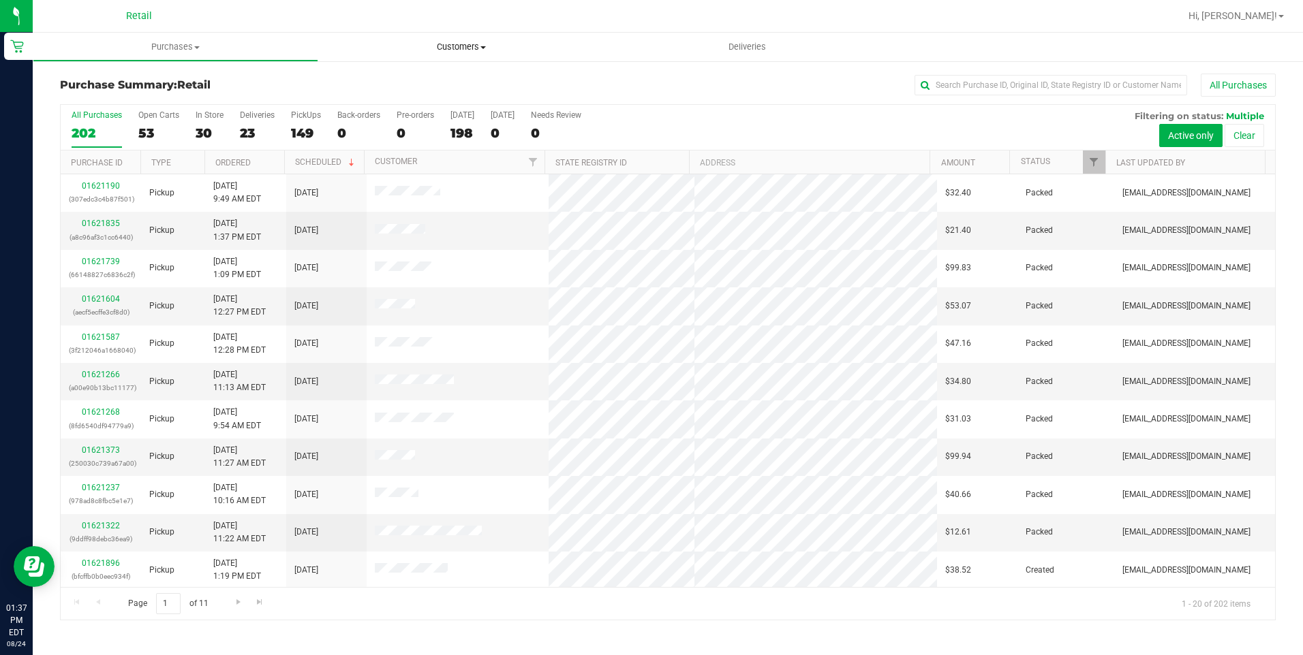
click at [463, 48] on span "Customers" at bounding box center [461, 47] width 284 height 12
click at [404, 96] on span "Add a new customer" at bounding box center [382, 99] width 128 height 12
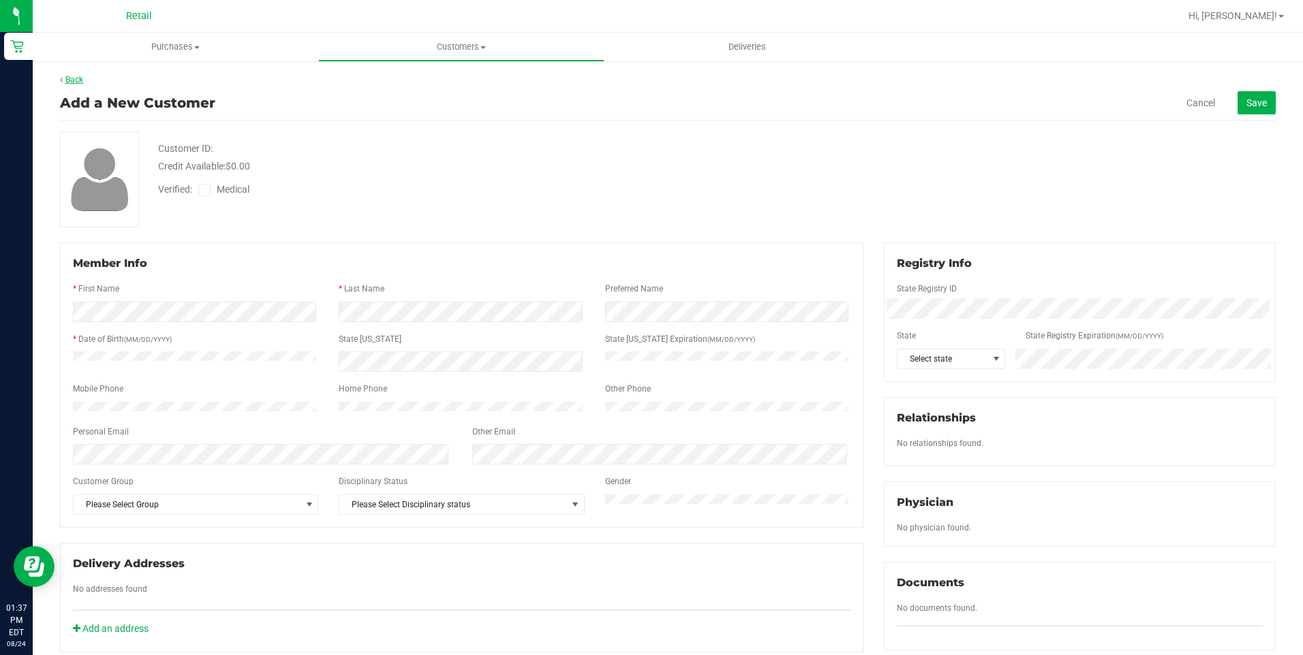
click at [79, 80] on link "Back" at bounding box center [71, 80] width 23 height 10
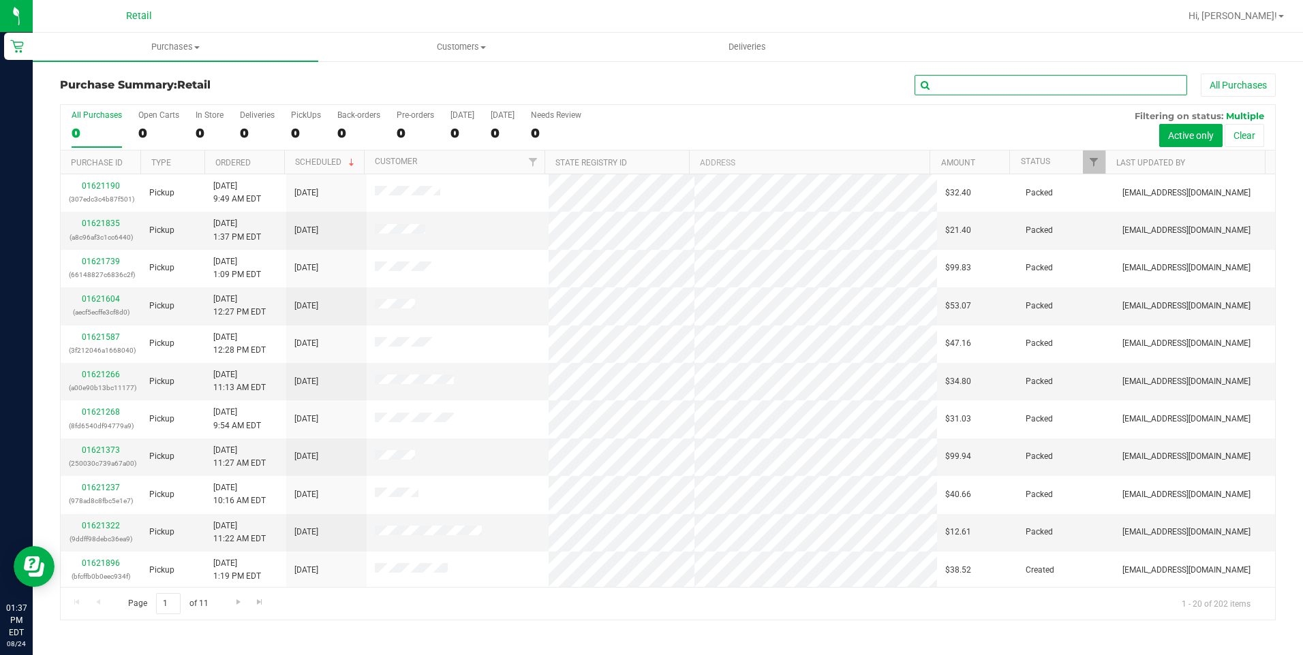
click at [942, 85] on input "text" at bounding box center [1050, 85] width 272 height 20
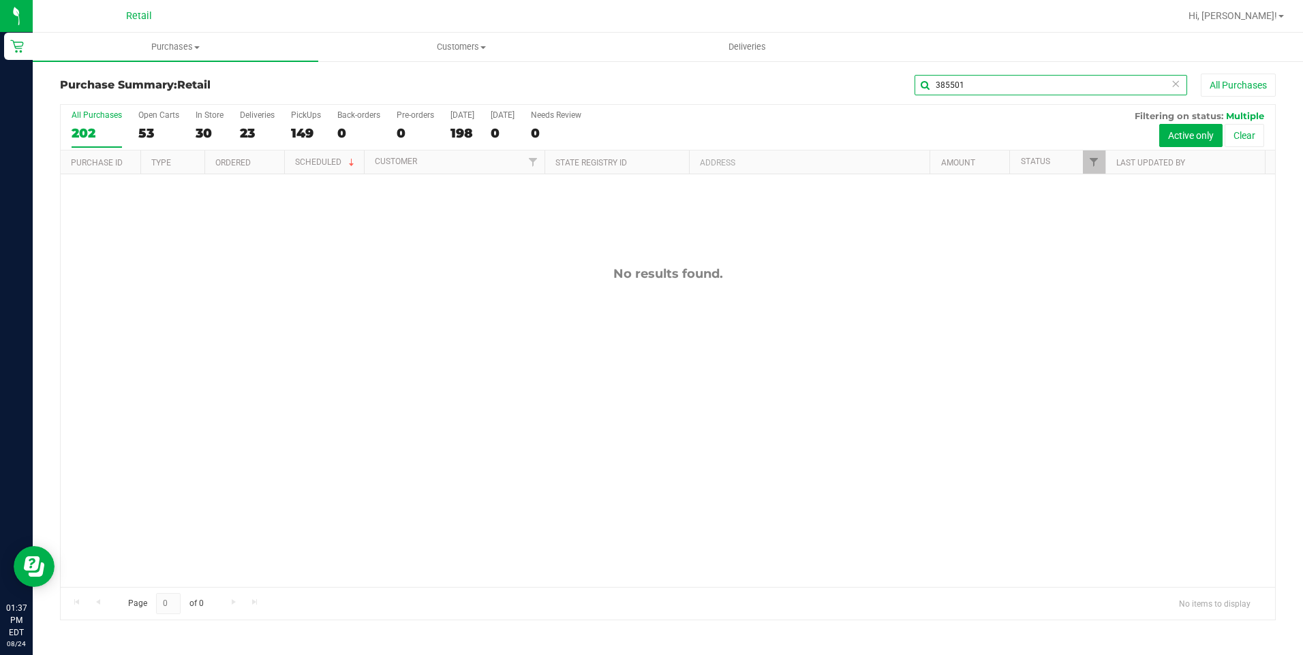
type input "385501"
click at [456, 44] on span "Customers" at bounding box center [461, 47] width 284 height 12
drag, startPoint x: 985, startPoint y: 84, endPoint x: 926, endPoint y: 84, distance: 59.3
click at [926, 84] on input "385501" at bounding box center [1050, 85] width 272 height 20
click at [455, 52] on span "Customers" at bounding box center [460, 47] width 285 height 12
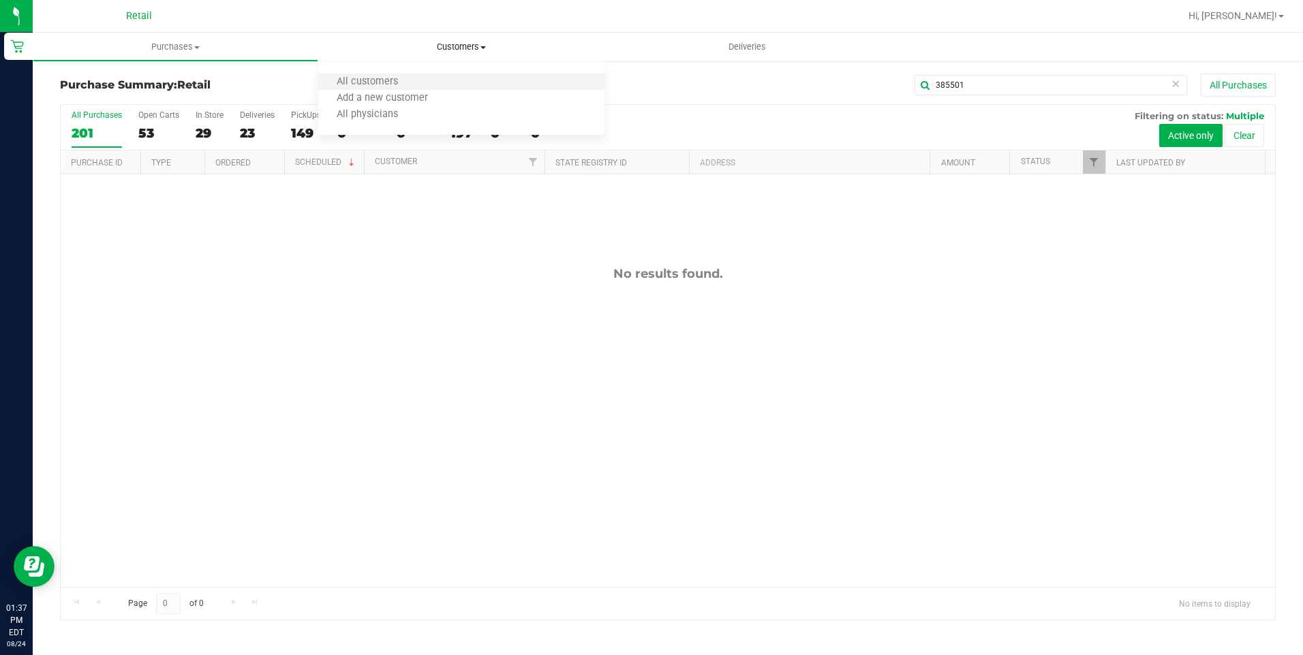
click at [429, 78] on li "All customers" at bounding box center [460, 82] width 285 height 16
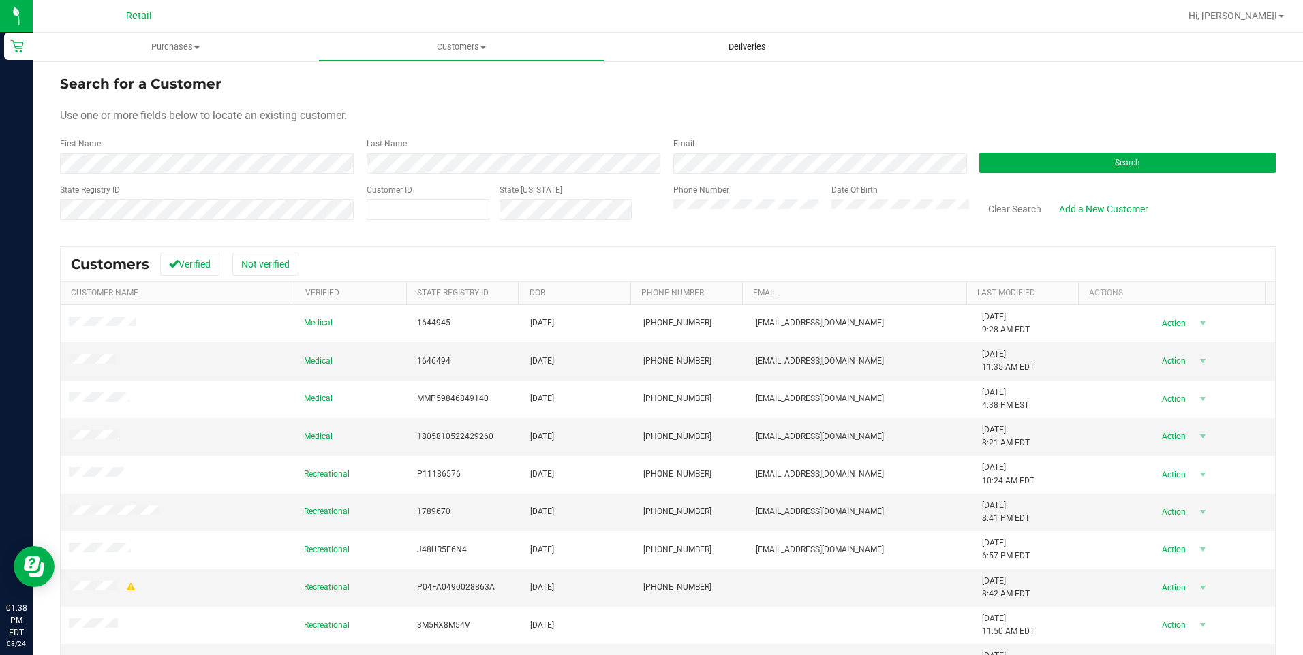
click at [718, 49] on span "Deliveries" at bounding box center [747, 47] width 74 height 12
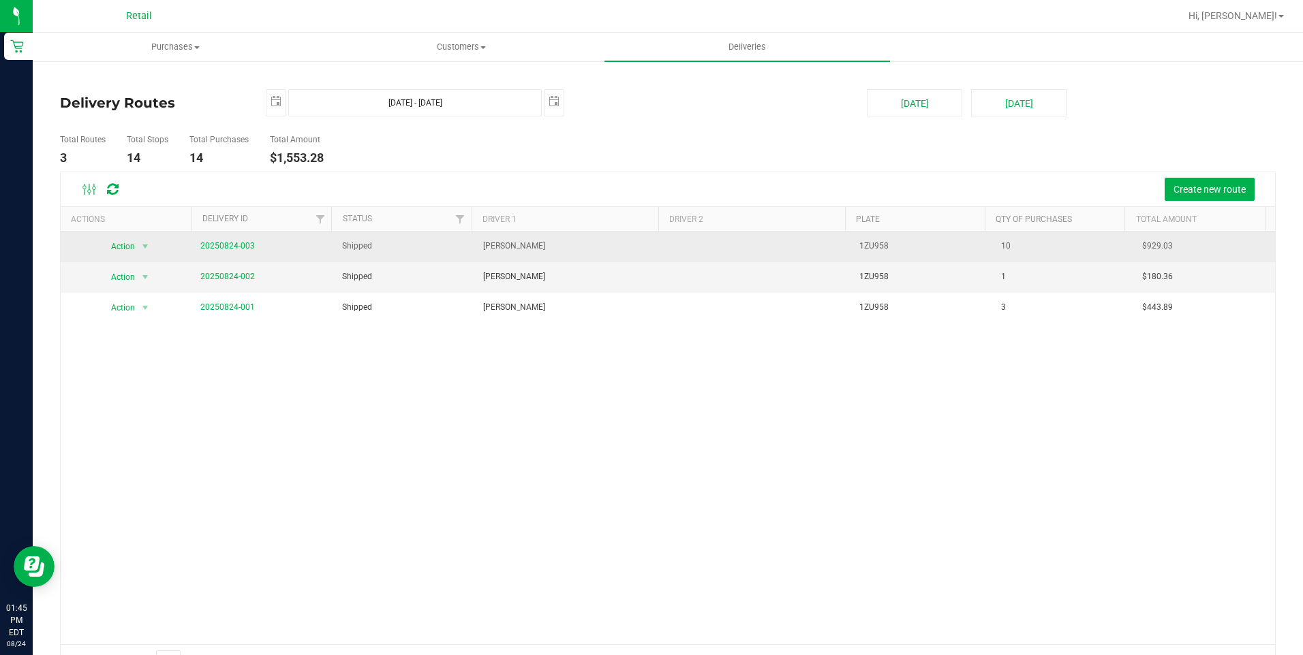
click at [238, 251] on span "20250824-003" at bounding box center [227, 246] width 54 height 13
click at [238, 249] on link "20250824-003" at bounding box center [227, 246] width 54 height 10
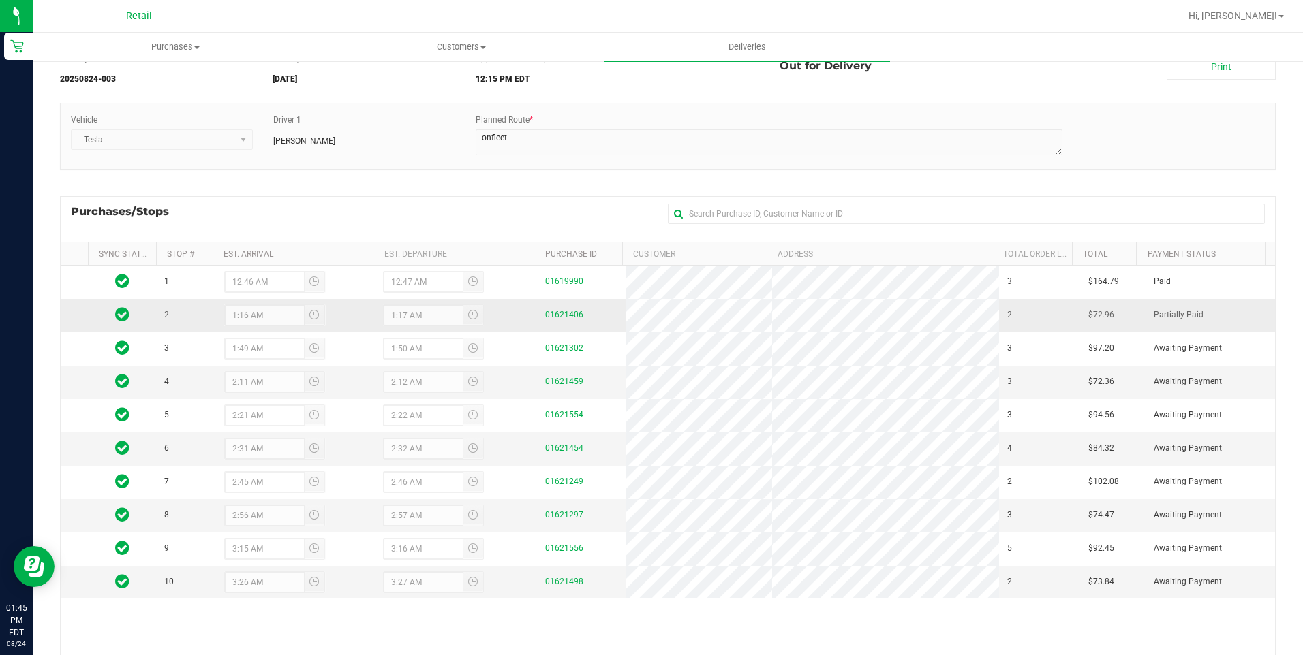
scroll to position [155, 0]
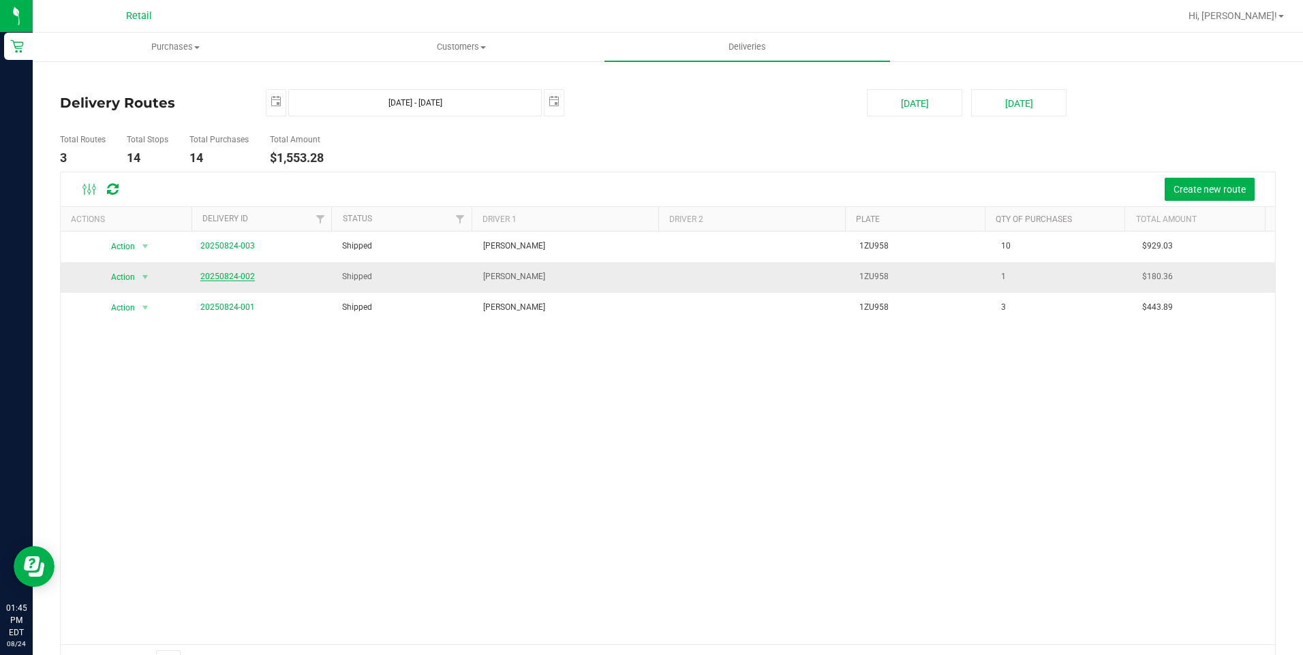
click at [217, 274] on link "20250824-002" at bounding box center [227, 277] width 54 height 10
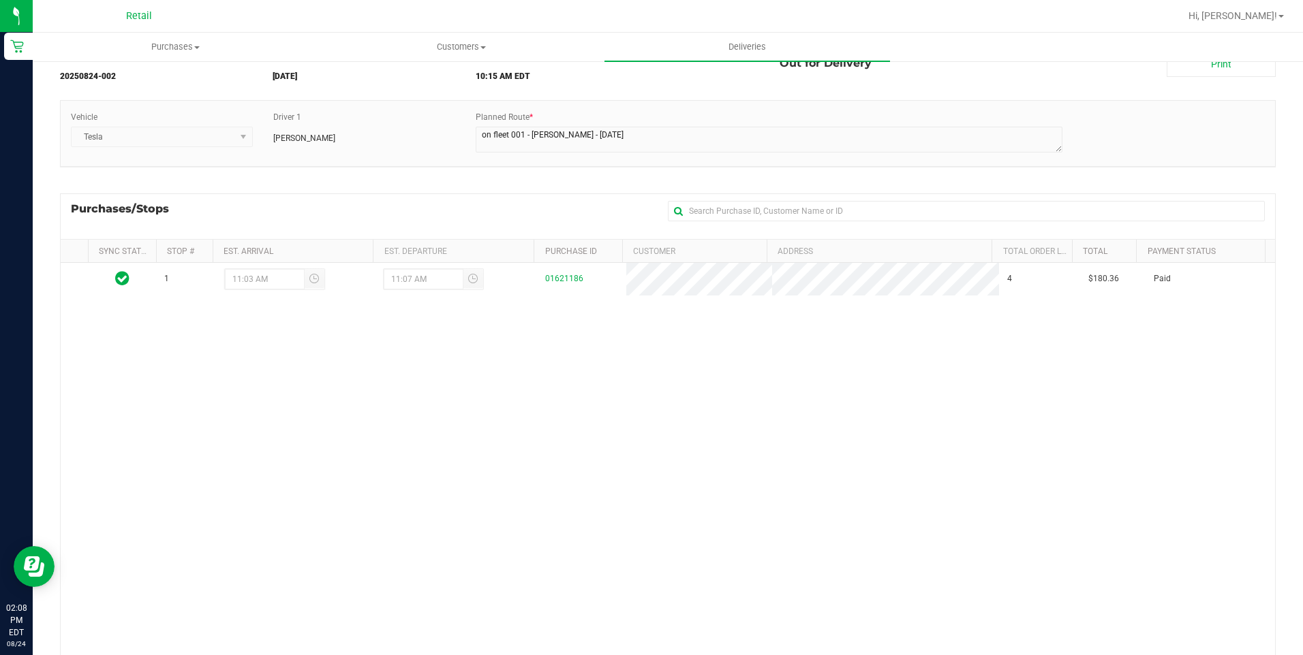
scroll to position [155, 0]
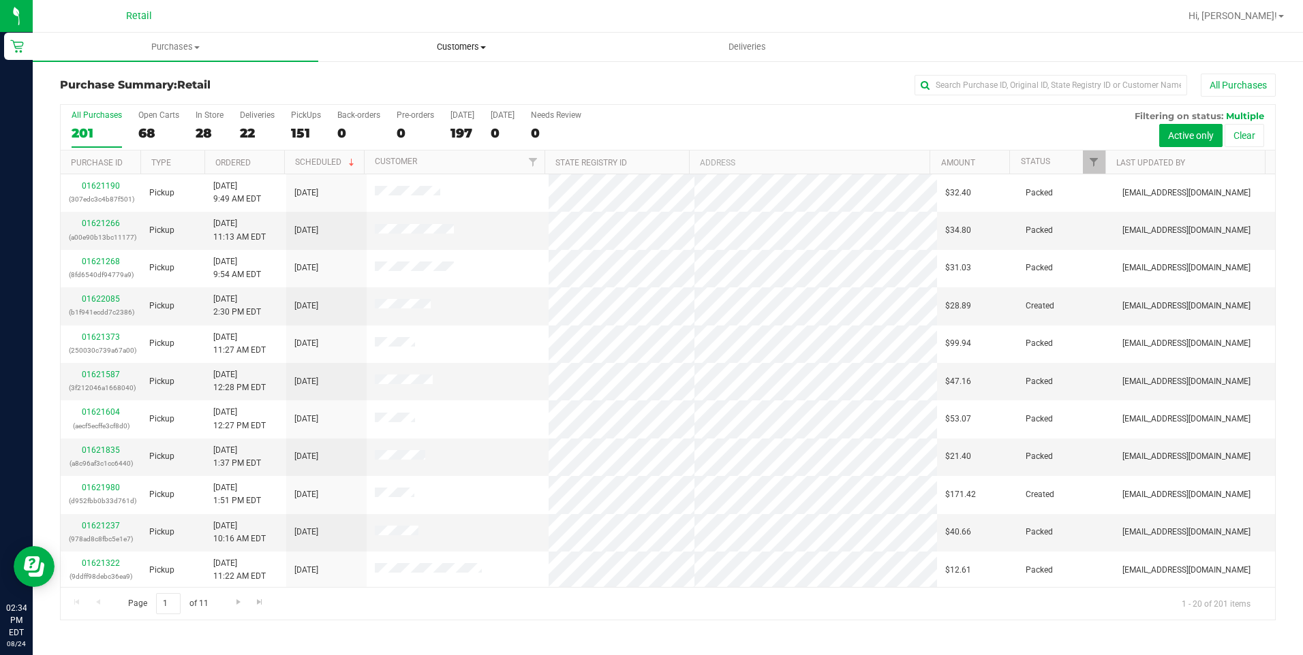
click at [447, 53] on uib-tab-heading "Customers All customers Add a new customer All physicians" at bounding box center [461, 46] width 284 height 27
click at [389, 76] on span "All customers" at bounding box center [367, 82] width 98 height 12
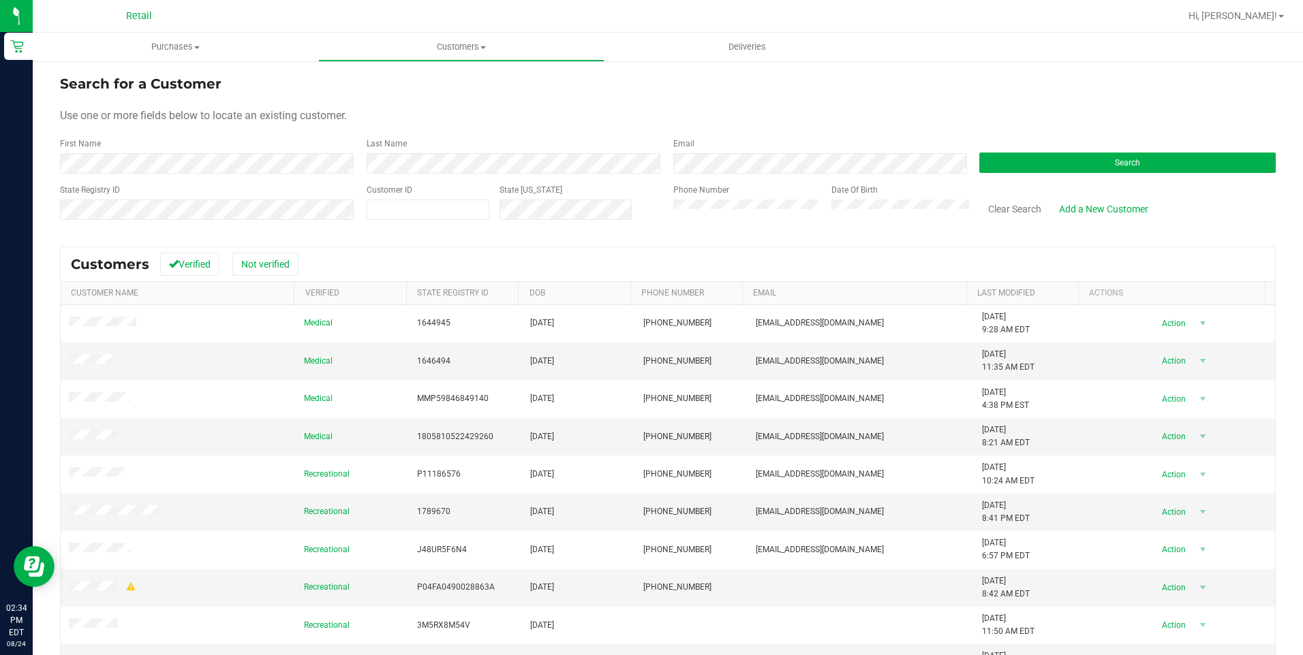
click at [153, 150] on div "First Name" at bounding box center [208, 156] width 296 height 36
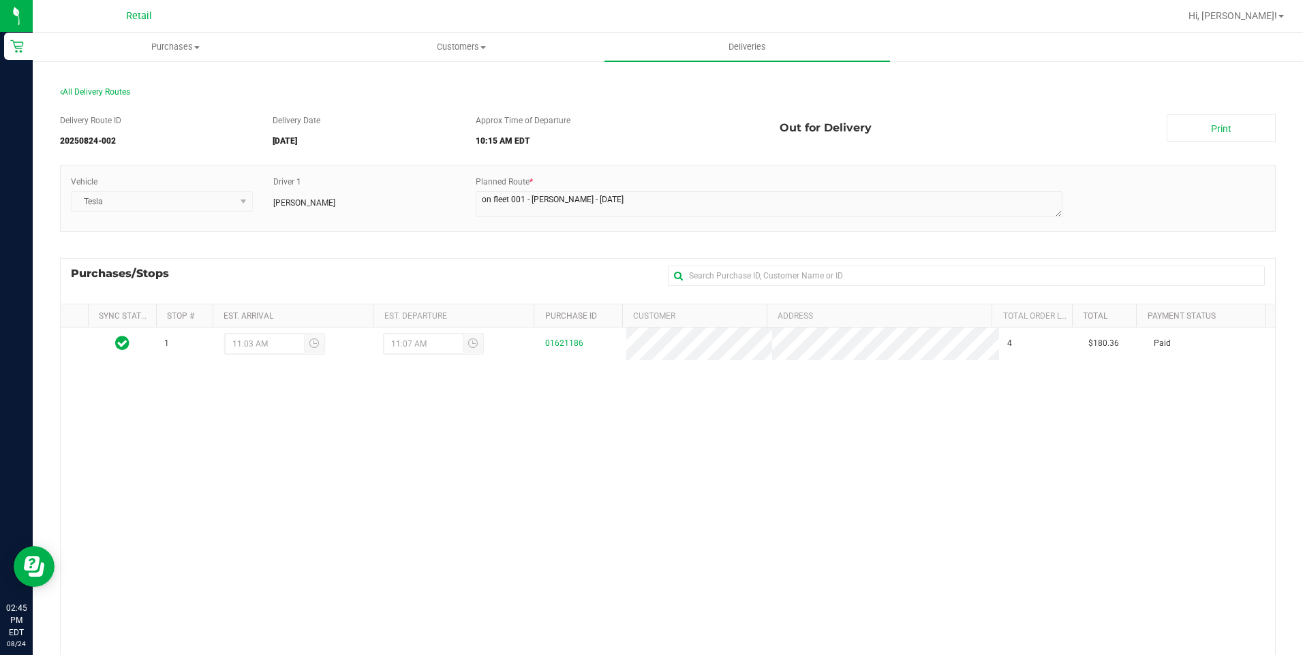
scroll to position [155, 0]
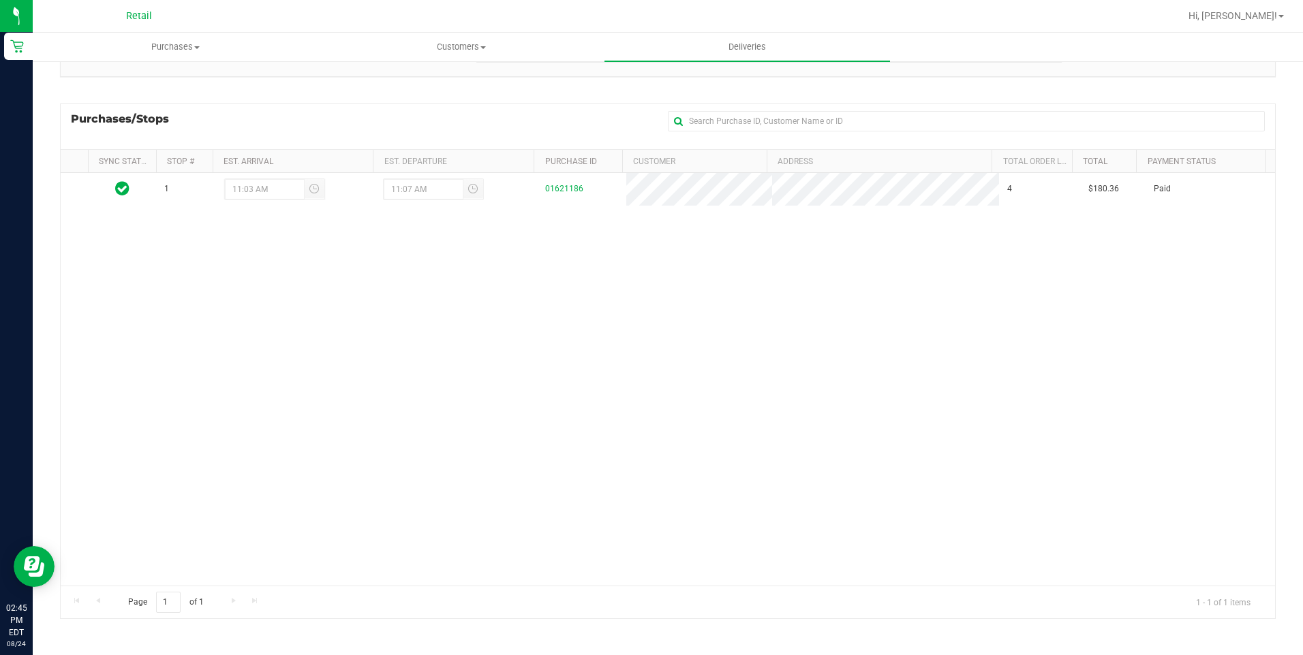
click at [178, 31] on nav "Retail Hi, Jonatan!" at bounding box center [668, 16] width 1270 height 33
click at [180, 38] on uib-tab-heading "Purchases Summary of purchases Fulfillment All purchases" at bounding box center [175, 46] width 284 height 27
drag, startPoint x: 477, startPoint y: 65, endPoint x: 475, endPoint y: 48, distance: 16.5
click at [476, 52] on retail "Purchases Summary of purchases Fulfillment All purchases Customers All customer…" at bounding box center [668, 266] width 1270 height 777
drag, startPoint x: 475, startPoint y: 48, endPoint x: 459, endPoint y: 48, distance: 15.7
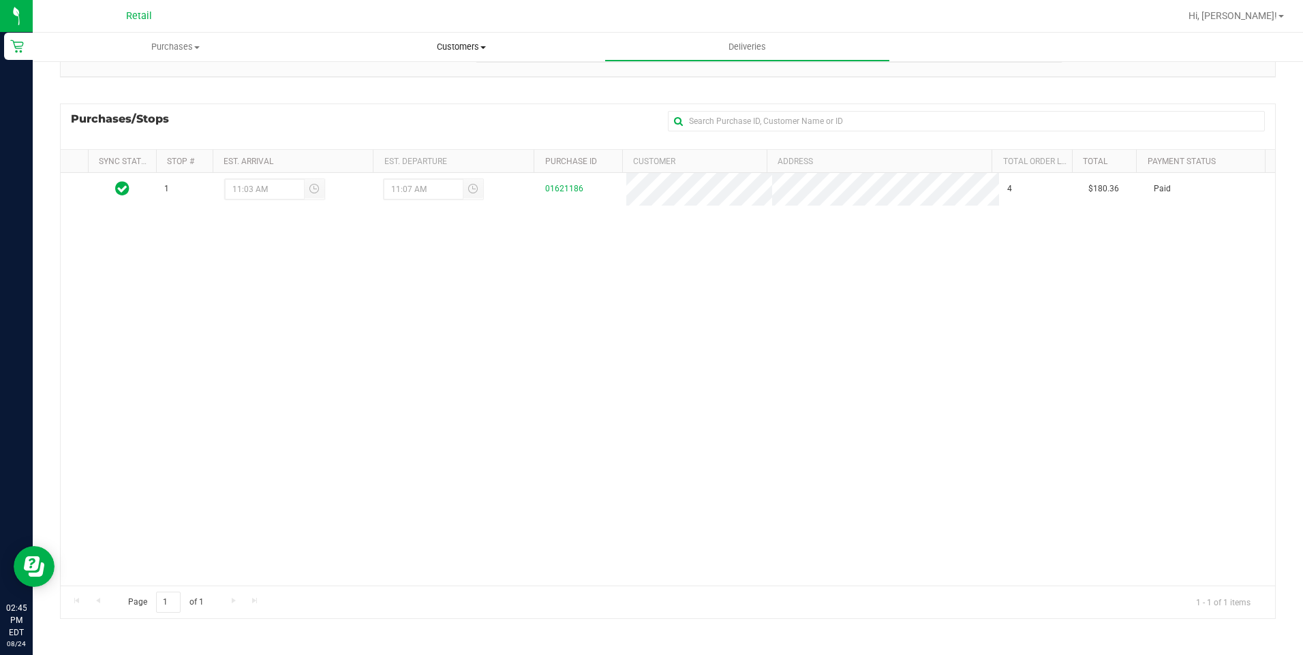
click at [474, 48] on span "Customers" at bounding box center [461, 47] width 284 height 12
click at [401, 76] on span "All customers" at bounding box center [367, 82] width 98 height 12
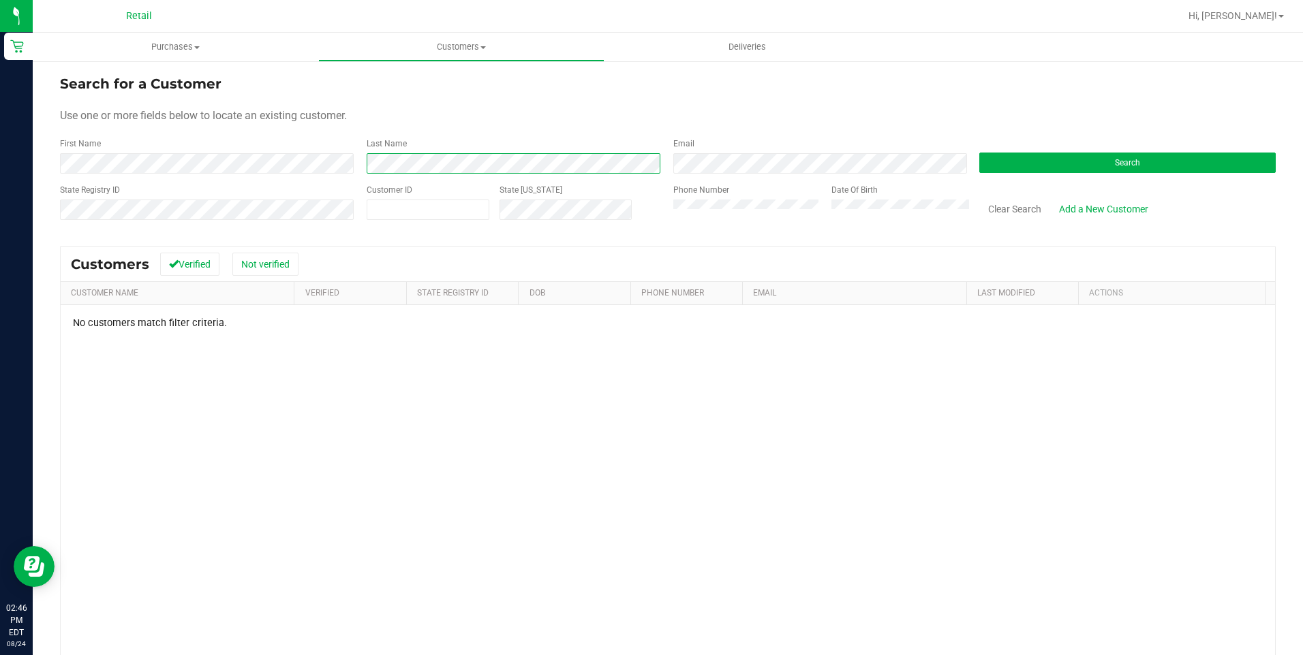
click at [36, 170] on div "Search for a Customer Use one or more fields below to locate an existing custom…" at bounding box center [668, 412] width 1270 height 705
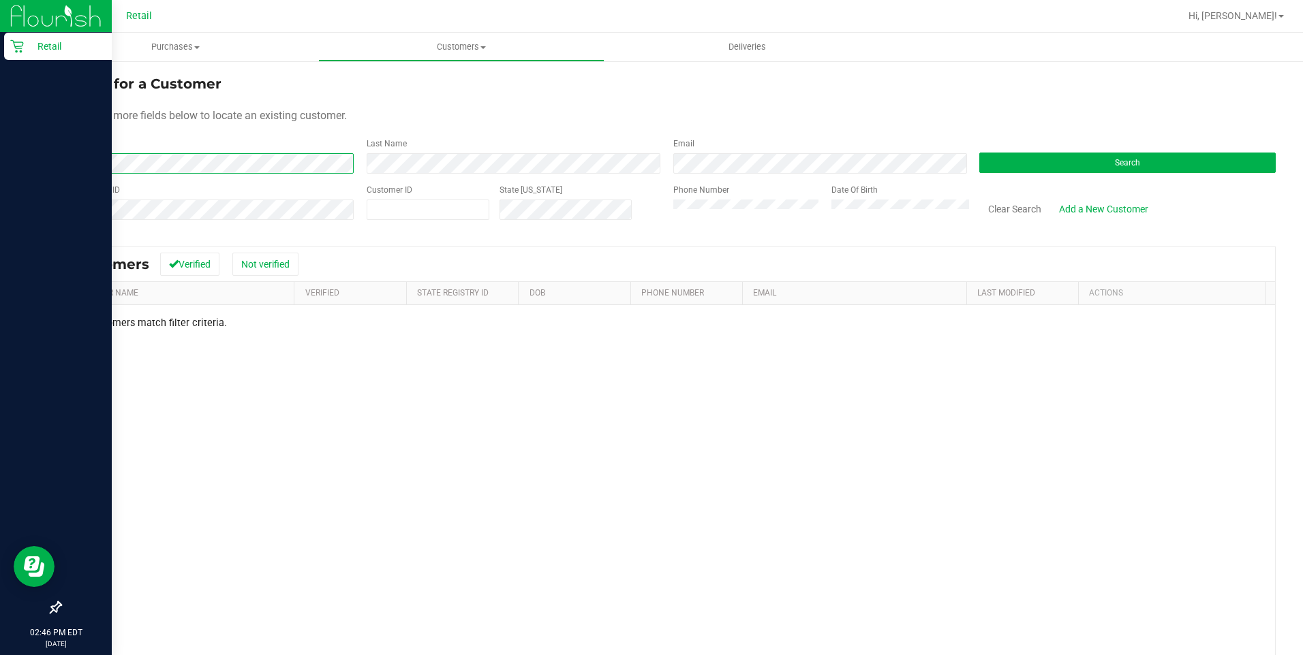
click at [11, 165] on div "Retail 02:46 PM EDT 08/24/2025 08/24 Retail Hi, Jonatan! Purchases Summary of p…" at bounding box center [651, 327] width 1303 height 655
